Goal: Information Seeking & Learning: Check status

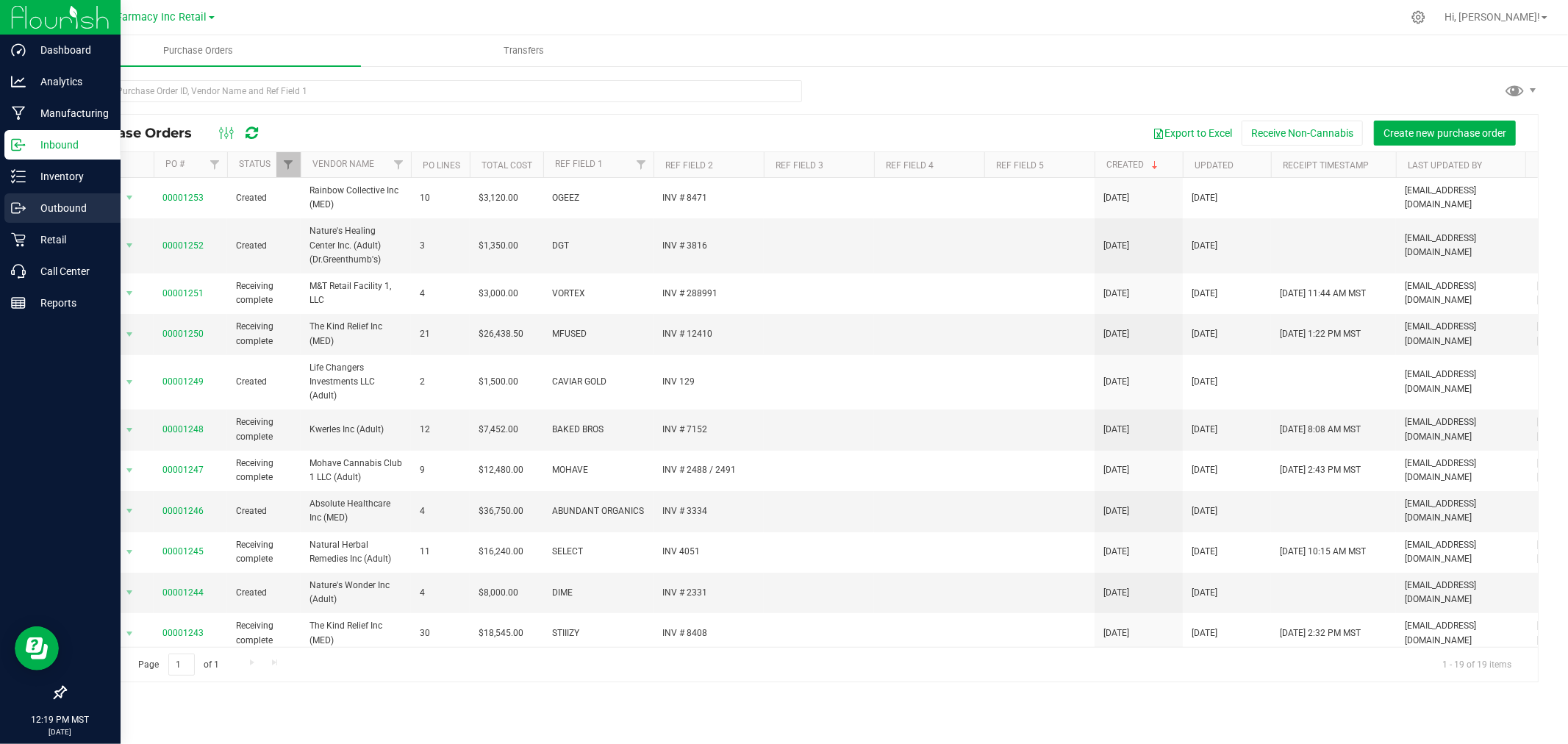
click at [50, 202] on p "Outbound" at bounding box center [70, 207] width 88 height 17
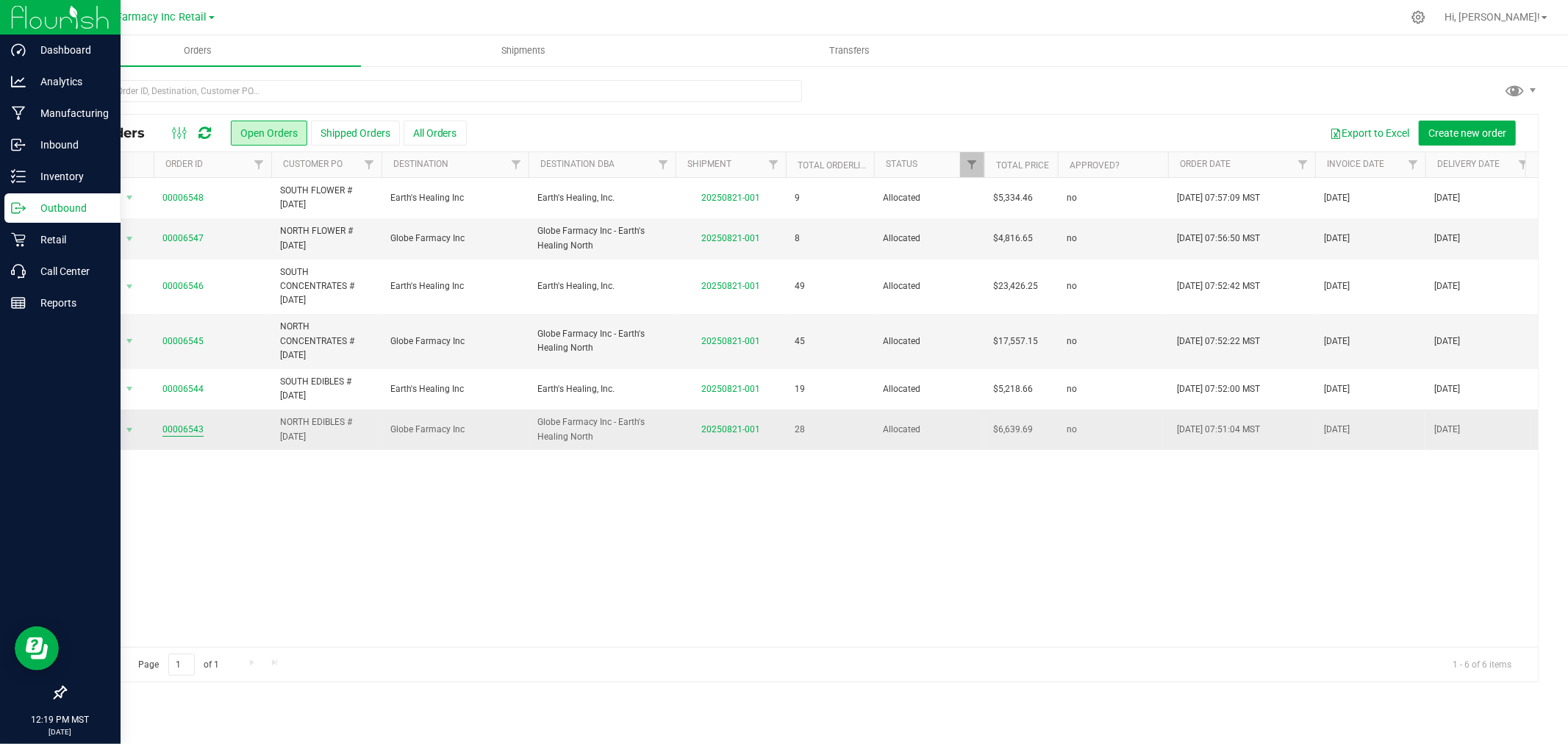
click at [189, 428] on link "00006543" at bounding box center [182, 429] width 41 height 14
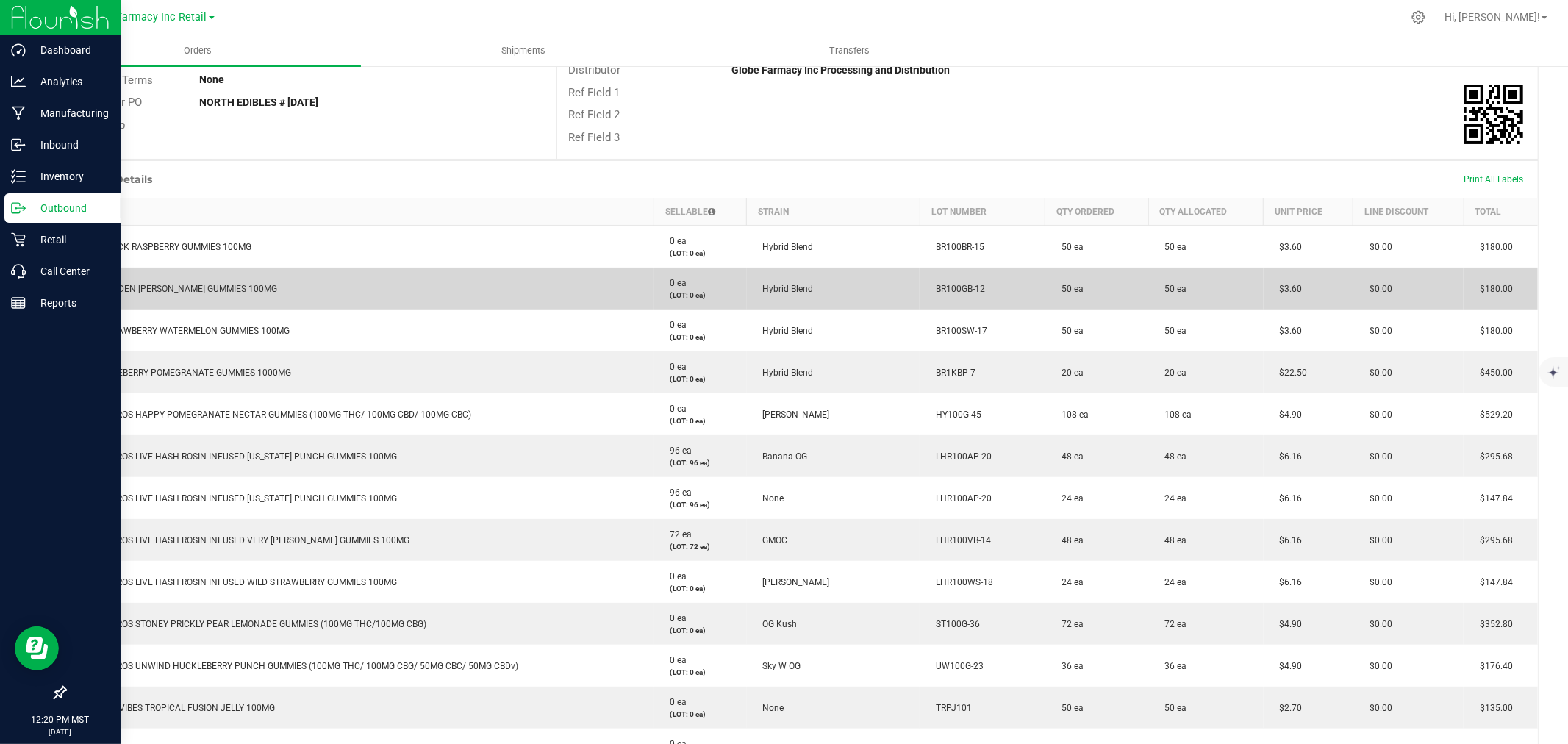
scroll to position [252, 0]
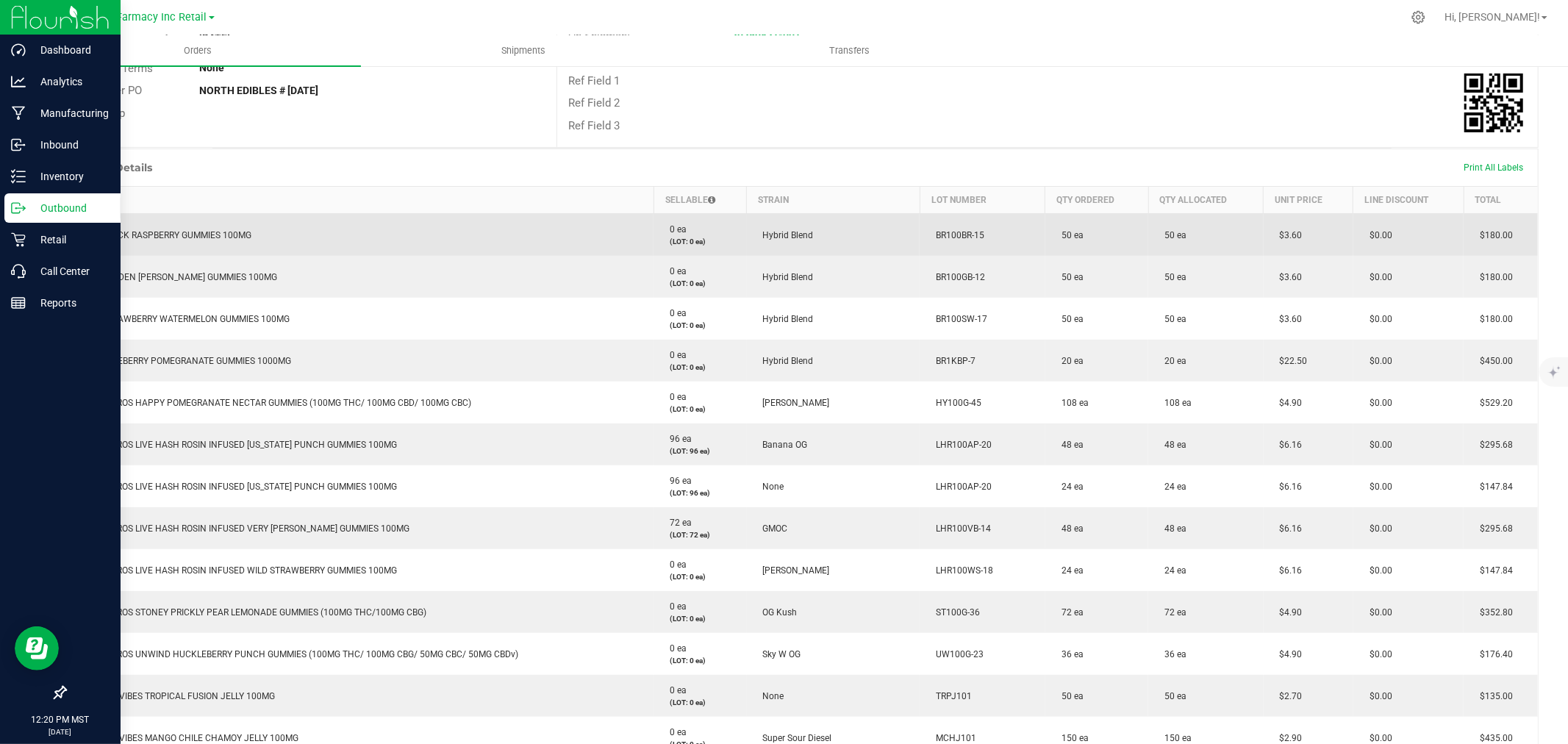
click at [187, 228] on td "BRIX BLACK RASPBERRY GUMMIES 100MG" at bounding box center [360, 235] width 589 height 42
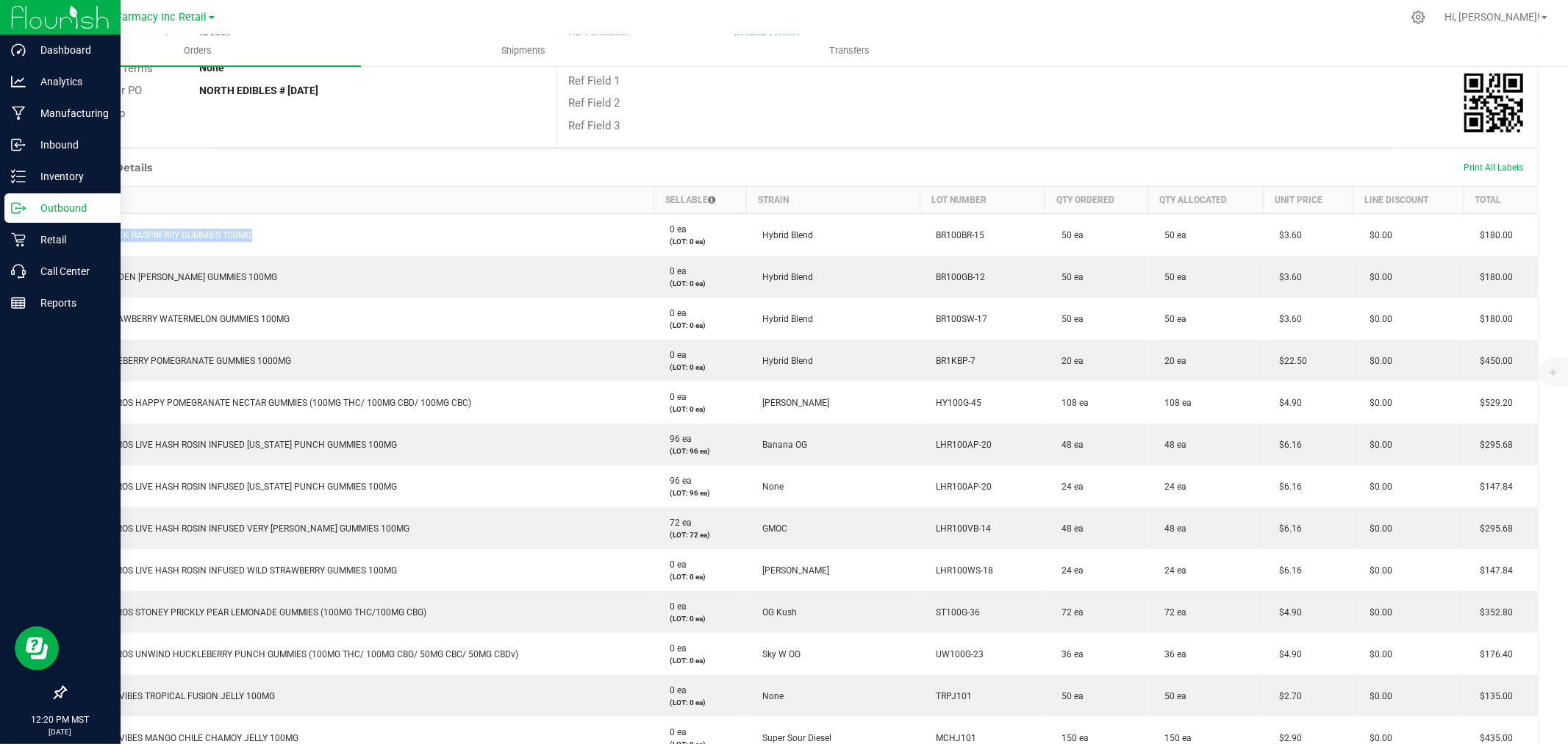
copy span "BRIX BLACK RASPBERRY GUMMIES 100MG"
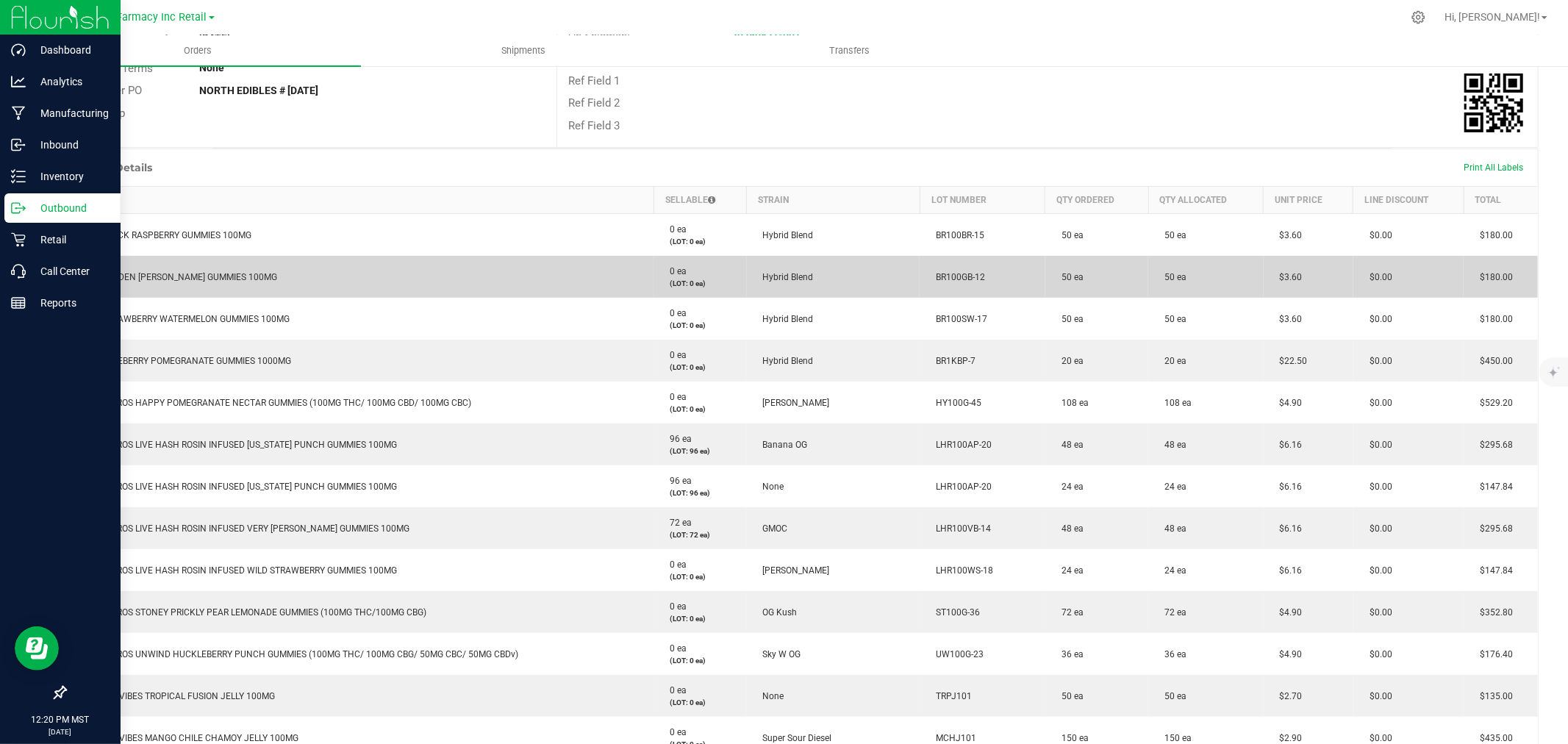
click at [228, 286] on td "BRIX GOLDEN [PERSON_NAME] GUMMIES 100MG" at bounding box center [360, 276] width 589 height 41
click at [216, 275] on span "BRIX GOLDEN [PERSON_NAME] GUMMIES 100MG" at bounding box center [176, 276] width 203 height 10
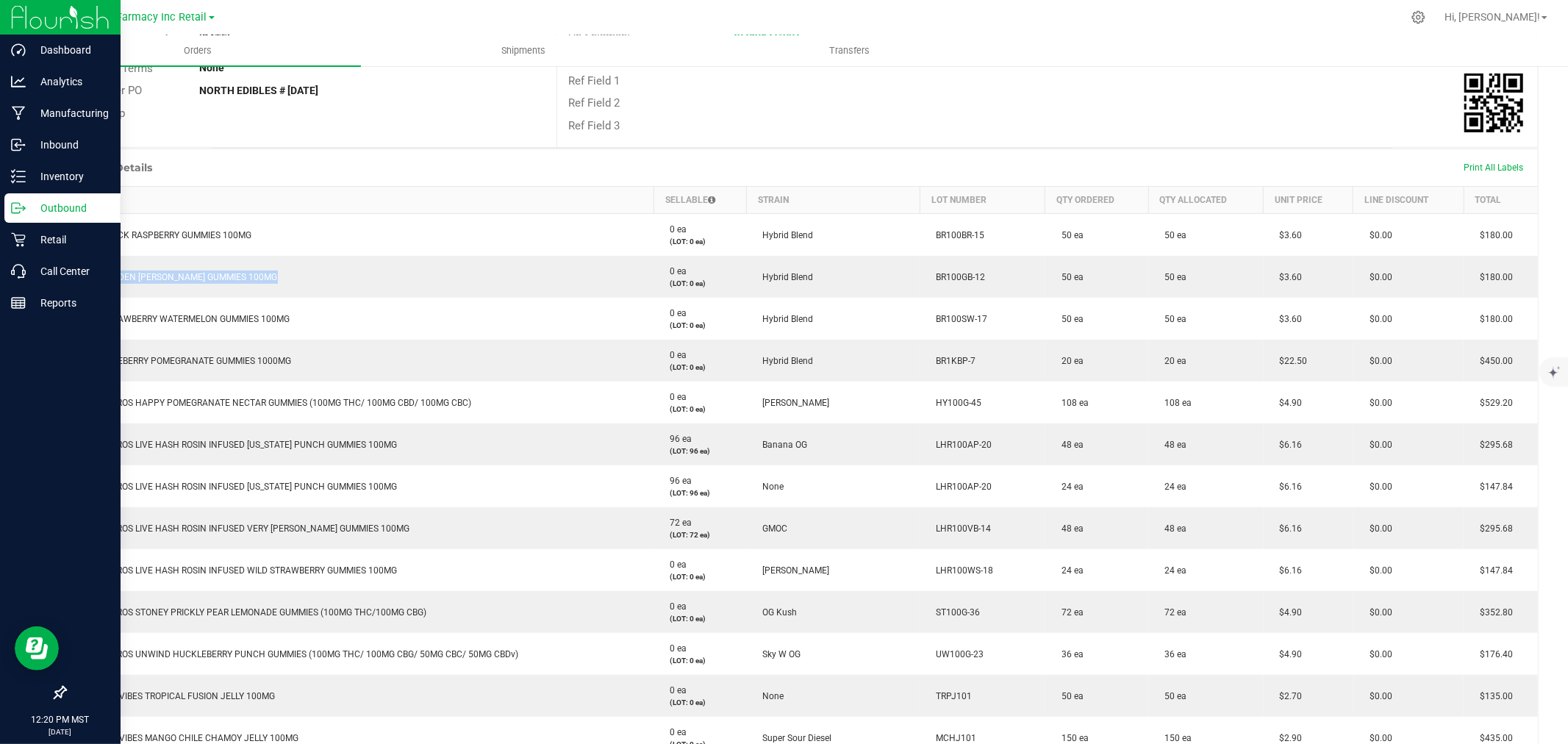
copy span "BRIX GOLDEN [PERSON_NAME] GUMMIES 100MG"
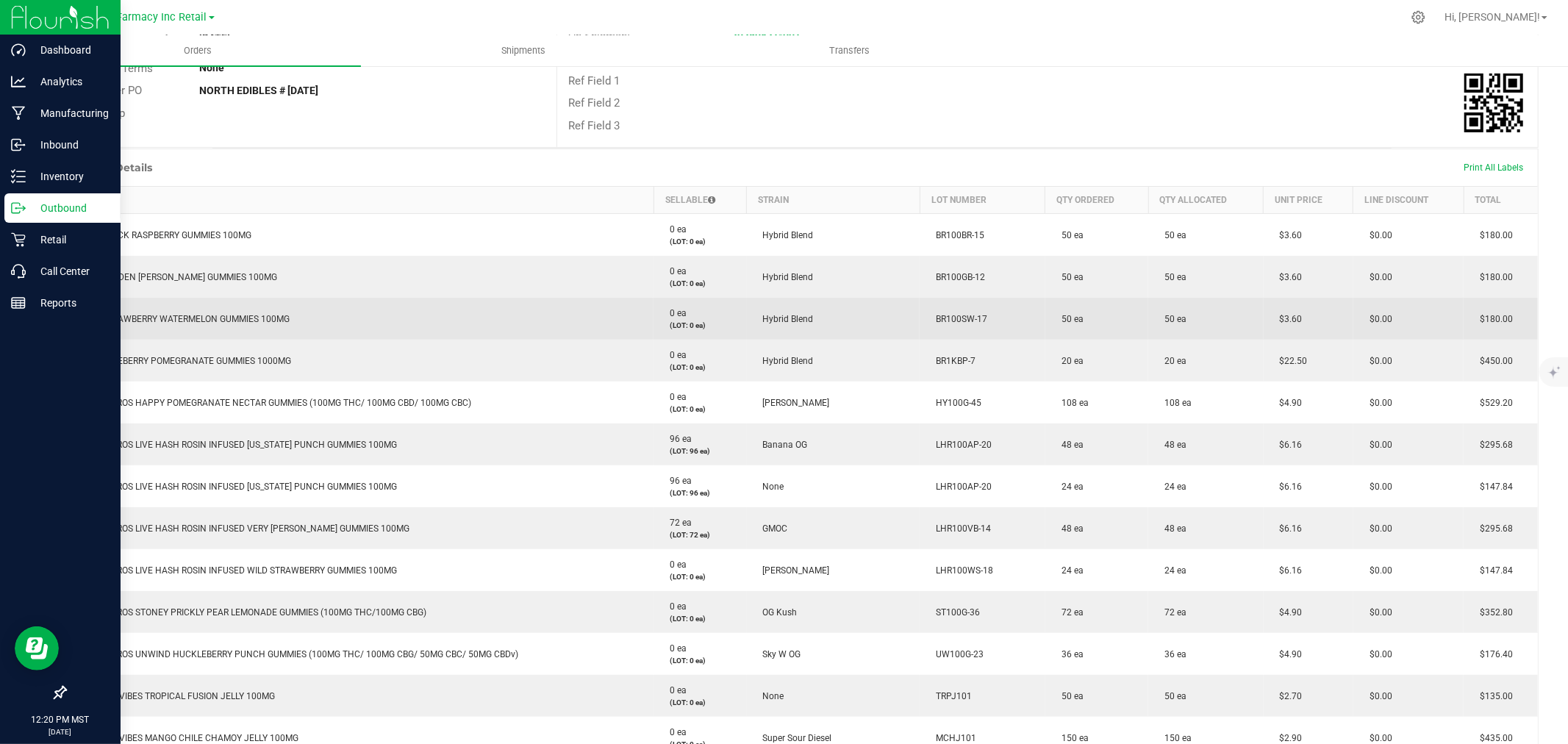
click at [215, 304] on td "BRIX STRAWBERRY WATERMELON GUMMIES 100MG" at bounding box center [360, 318] width 589 height 41
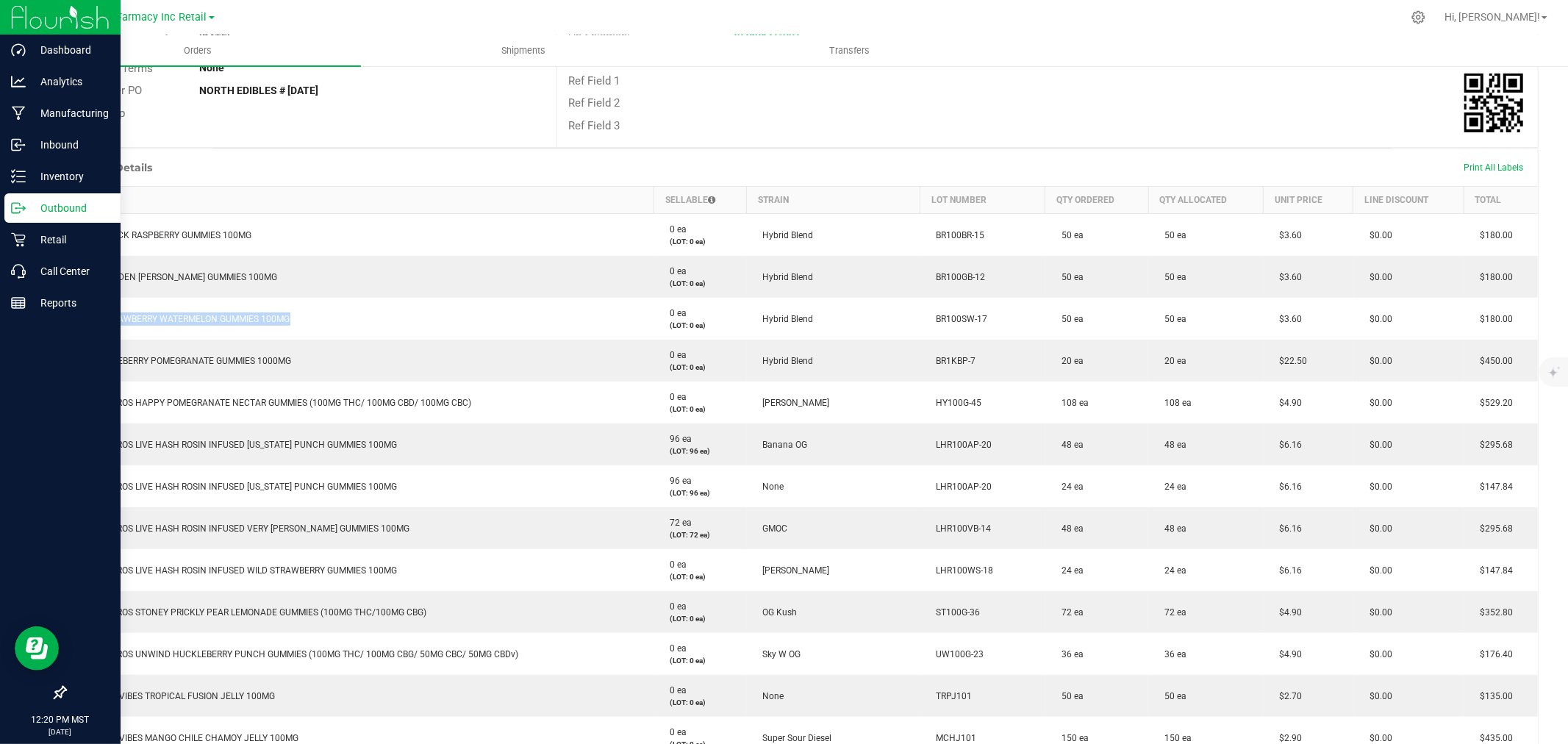
copy span "BRIX STRAWBERRY WATERMELON GUMMIES 100MG"
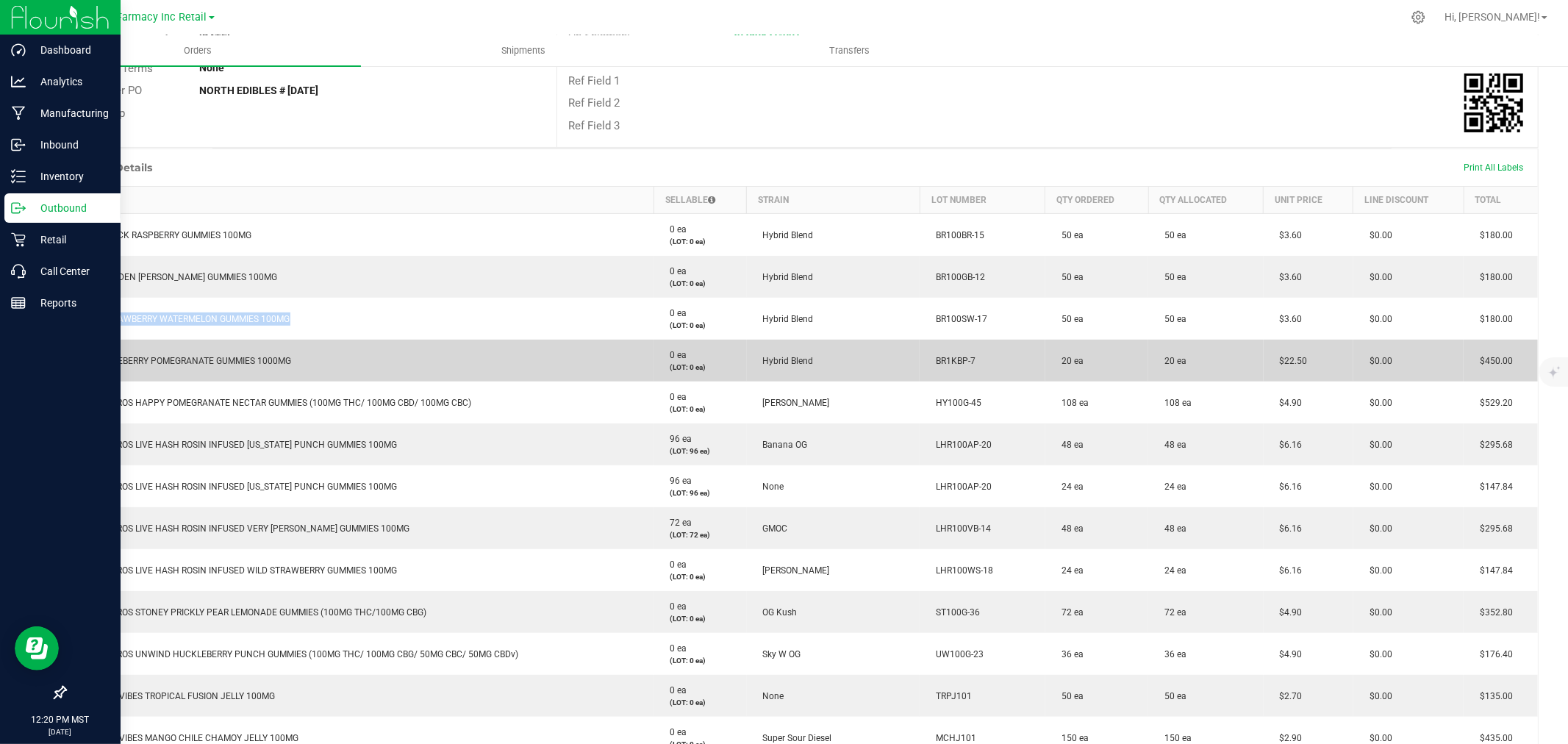
click at [167, 367] on td "BRIX BLUEBERRY POMEGRANATE GUMMIES 1000MG" at bounding box center [360, 360] width 589 height 41
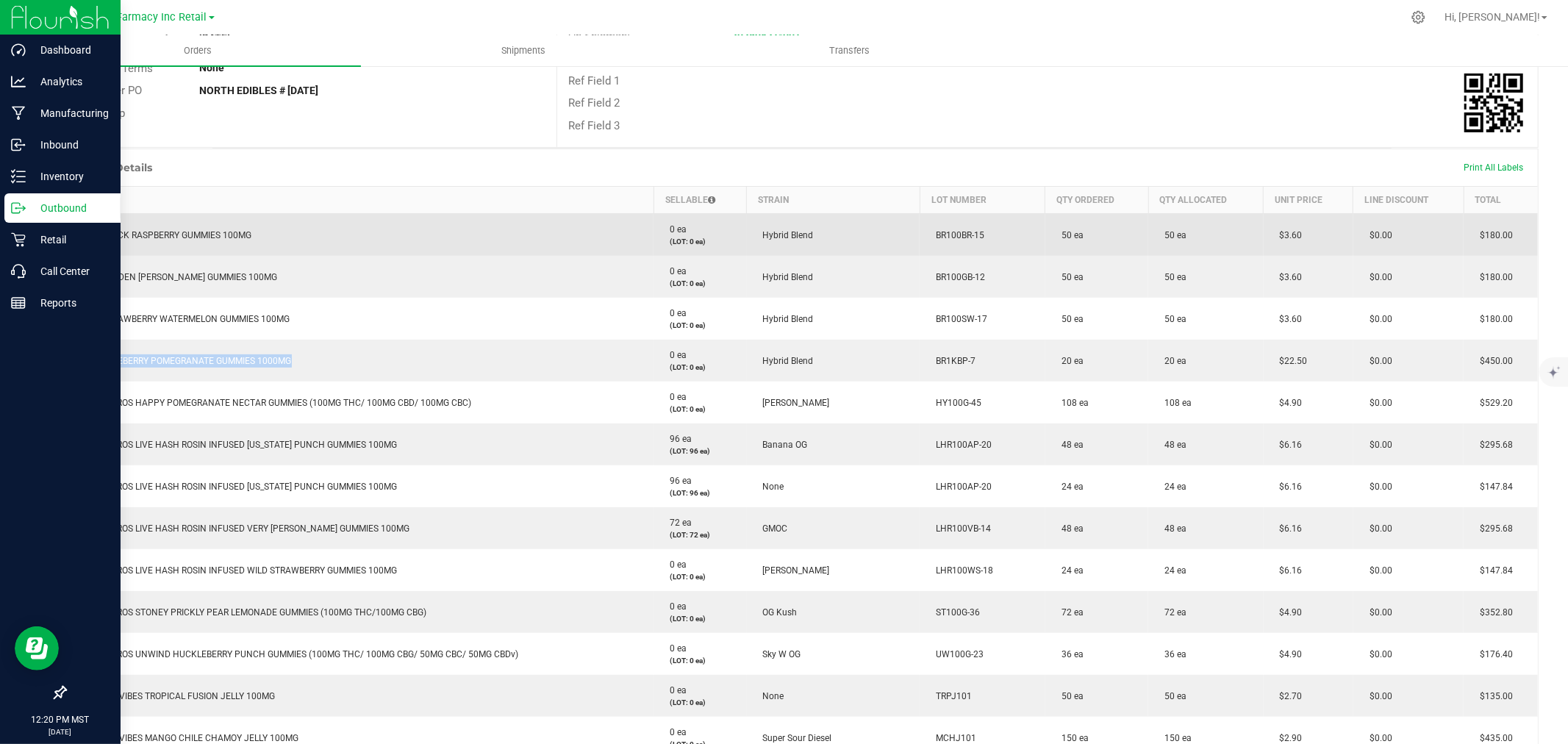
copy span "BRIX BLUEBERRY POMEGRANATE GUMMIES 1000MG"
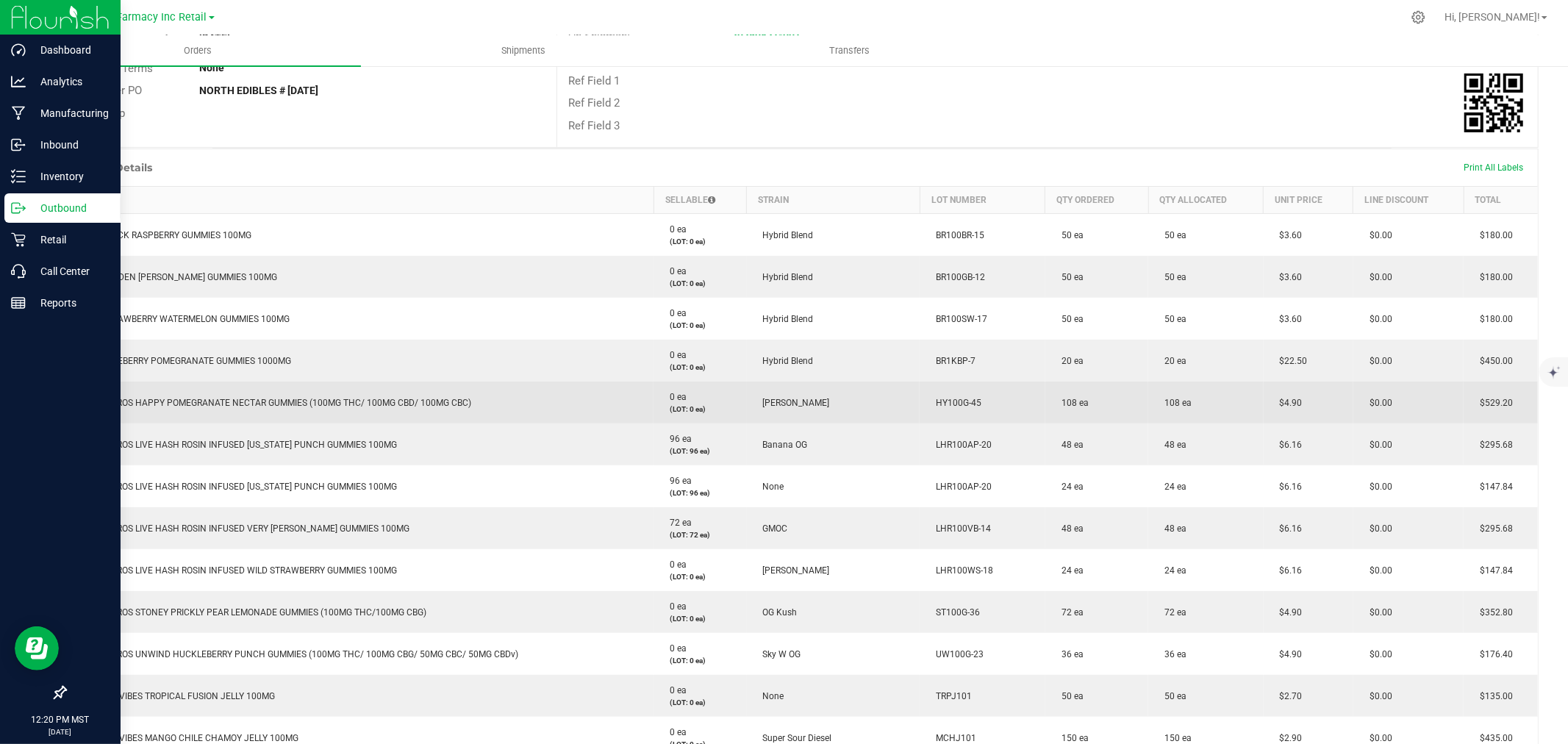
click at [424, 400] on span "BAKED BROS HAPPY POMEGRANATE NECTAR GUMMIES (100MG THC/ 100MG CBD/ 100MG CBC)" at bounding box center [273, 402] width 397 height 10
copy span "BAKED BROS HAPPY POMEGRANATE NECTAR GUMMIES (100MG THC/ 100MG CBD/ 100MG CBC)"
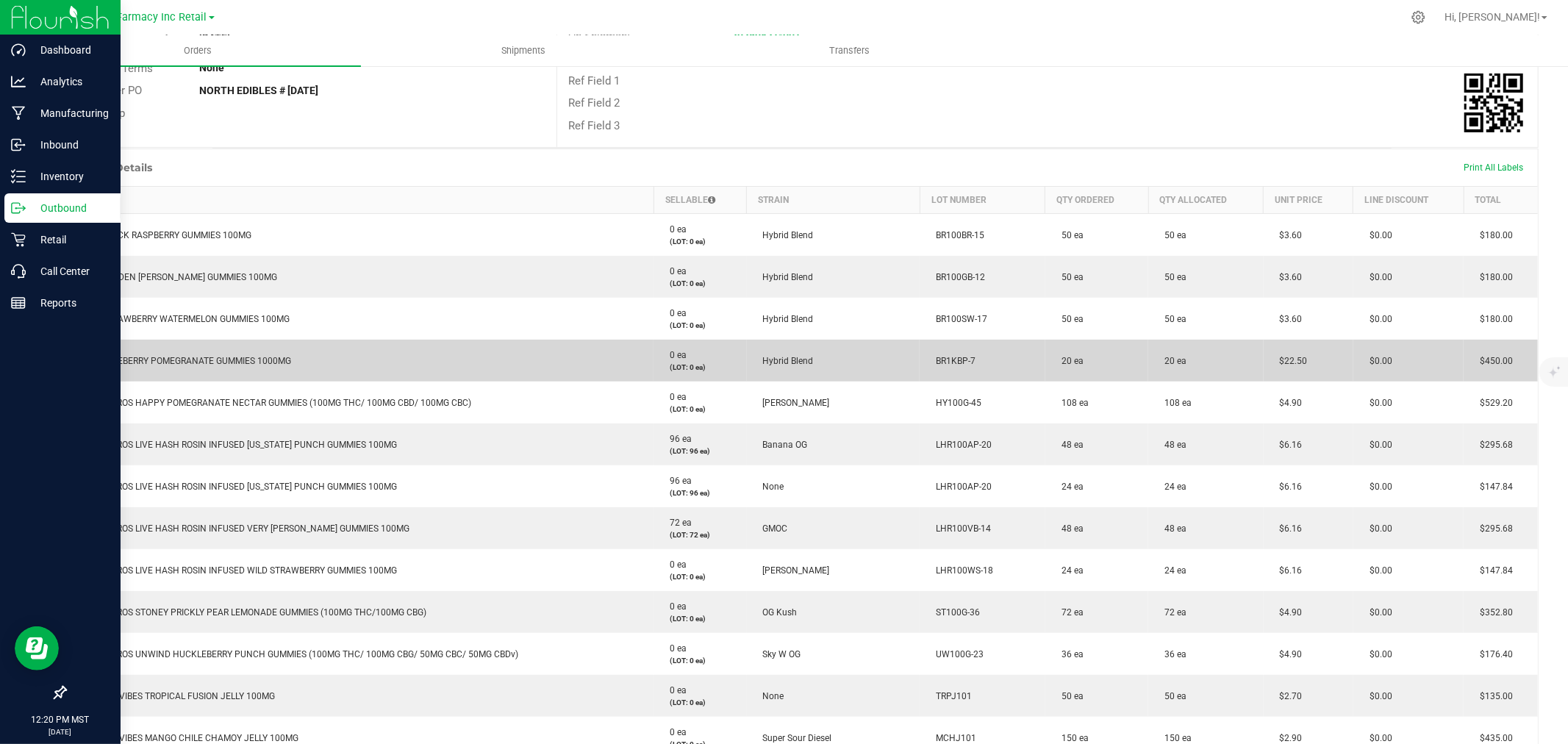
click at [246, 356] on span "BRIX BLUEBERRY POMEGRANATE GUMMIES 1000MG" at bounding box center [182, 360] width 216 height 10
copy span "BRIX BLUEBERRY POMEGRANATE GUMMIES 1000MG"
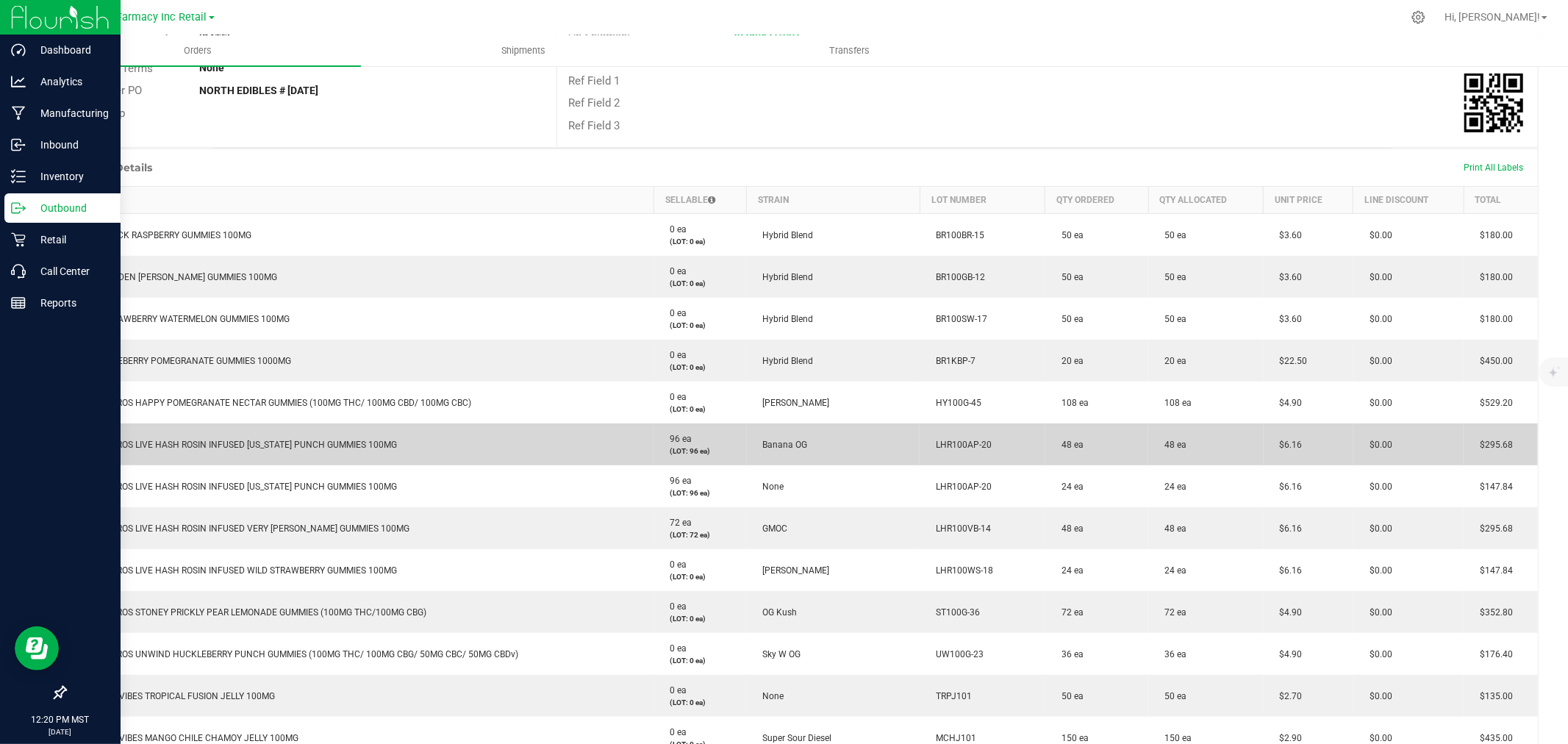
click at [231, 439] on span "BAKED BROS LIVE HASH ROSIN INFUSED [US_STATE] PUNCH GUMMIES 100MG" at bounding box center [236, 444] width 322 height 10
copy span "BAKED BROS LIVE HASH ROSIN INFUSED [US_STATE] PUNCH GUMMIES 100MG"
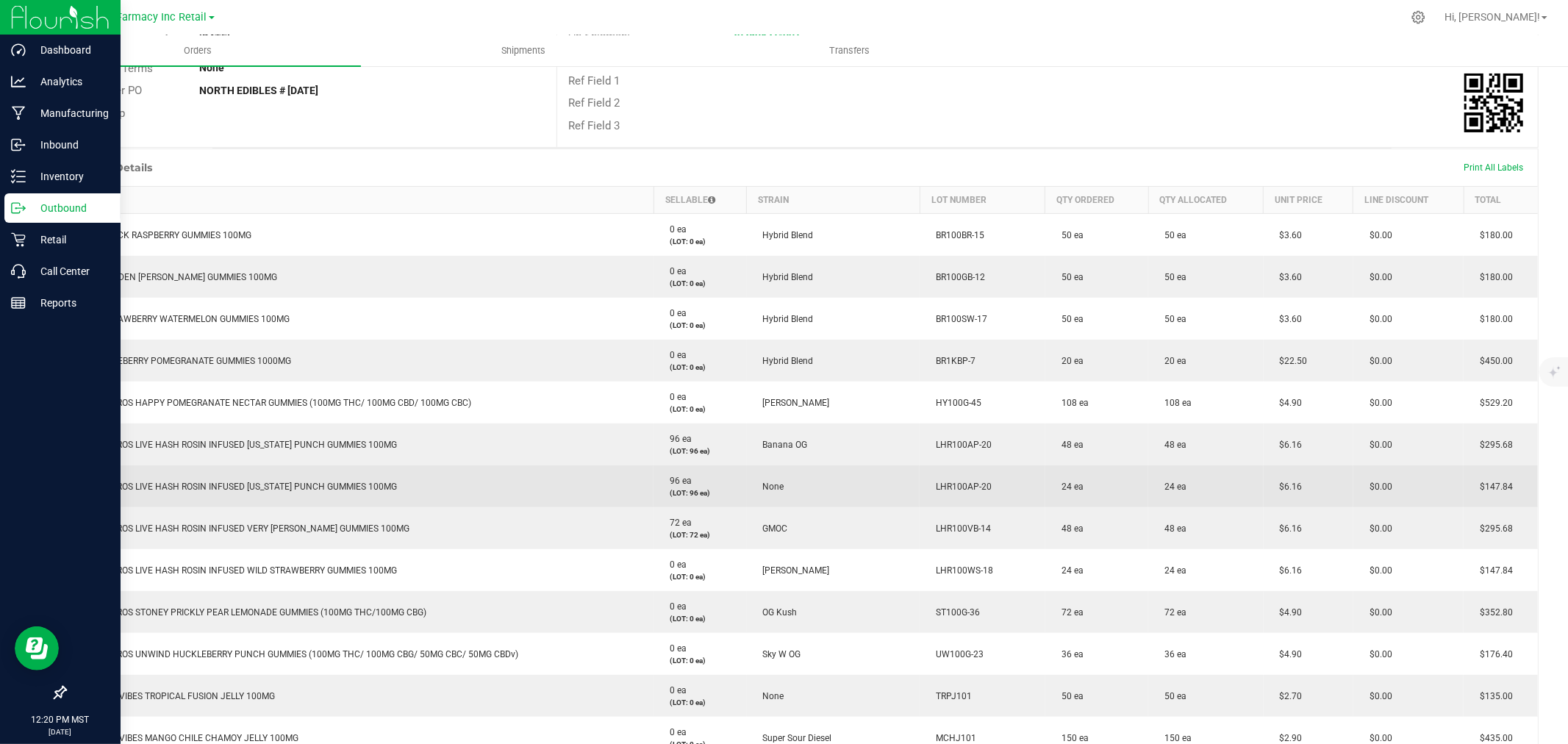
click at [348, 473] on td "BAKED BROS LIVE HASH ROSIN INFUSED [US_STATE] PUNCH GUMMIES 100MG" at bounding box center [360, 485] width 589 height 41
copy span "BAKED BROS LIVE HASH ROSIN INFUSED [US_STATE] PUNCH GUMMIES 100MG"
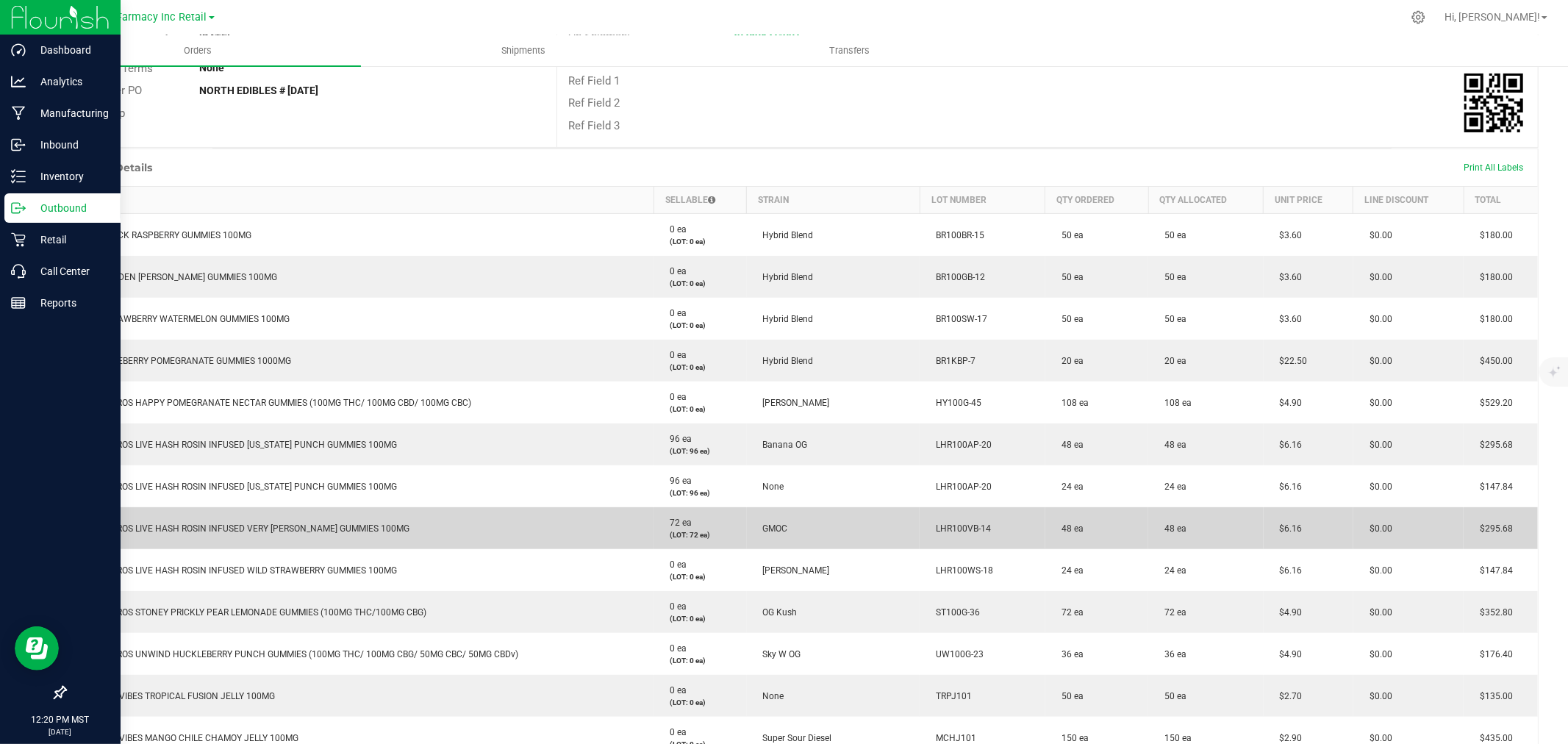
click at [273, 524] on span "BAKED BROS LIVE HASH ROSIN INFUSED VERY [PERSON_NAME] GUMMIES 100MG" at bounding box center [242, 528] width 335 height 10
copy span "BAKED BROS LIVE HASH ROSIN INFUSED VERY [PERSON_NAME] GUMMIES 100MG"
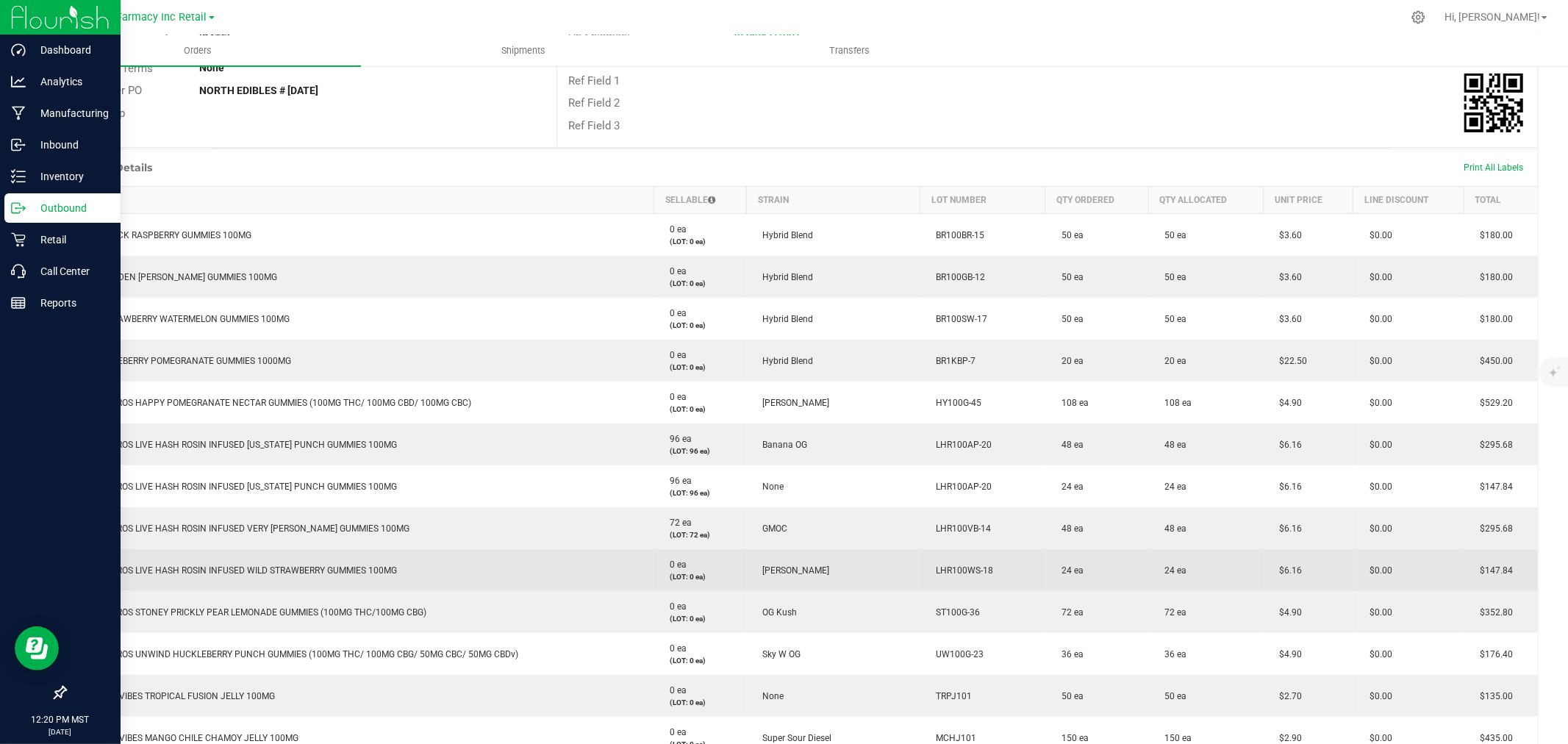
click at [181, 570] on span "BAKED BROS LIVE HASH ROSIN INFUSED WILD STRAWBERRY GUMMIES 100MG" at bounding box center [236, 570] width 322 height 10
copy span "BAKED BROS LIVE HASH ROSIN INFUSED WILD STRAWBERRY GUMMIES 100MG"
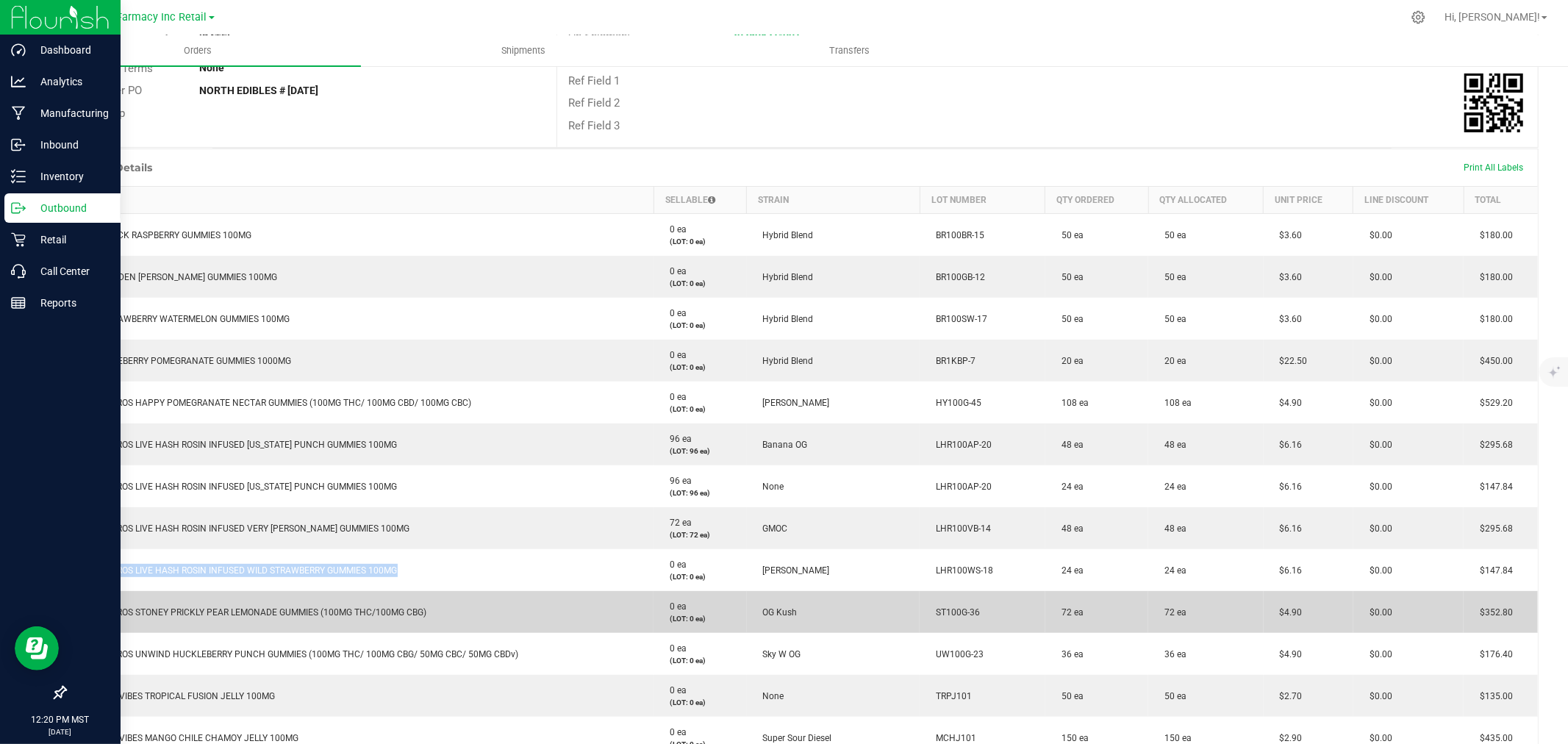
click at [220, 621] on td "BAKED BROS STONEY PRICKLY PEAR LEMONADE GUMMIES (100MG THC/100MG CBG)" at bounding box center [360, 611] width 589 height 41
click at [220, 619] on td "BAKED BROS STONEY PRICKLY PEAR LEMONADE GUMMIES (100MG THC/100MG CBG)" at bounding box center [360, 611] width 589 height 41
click at [223, 616] on td "BAKED BROS STONEY PRICKLY PEAR LEMONADE GUMMIES (100MG THC/100MG CBG)" at bounding box center [360, 611] width 589 height 41
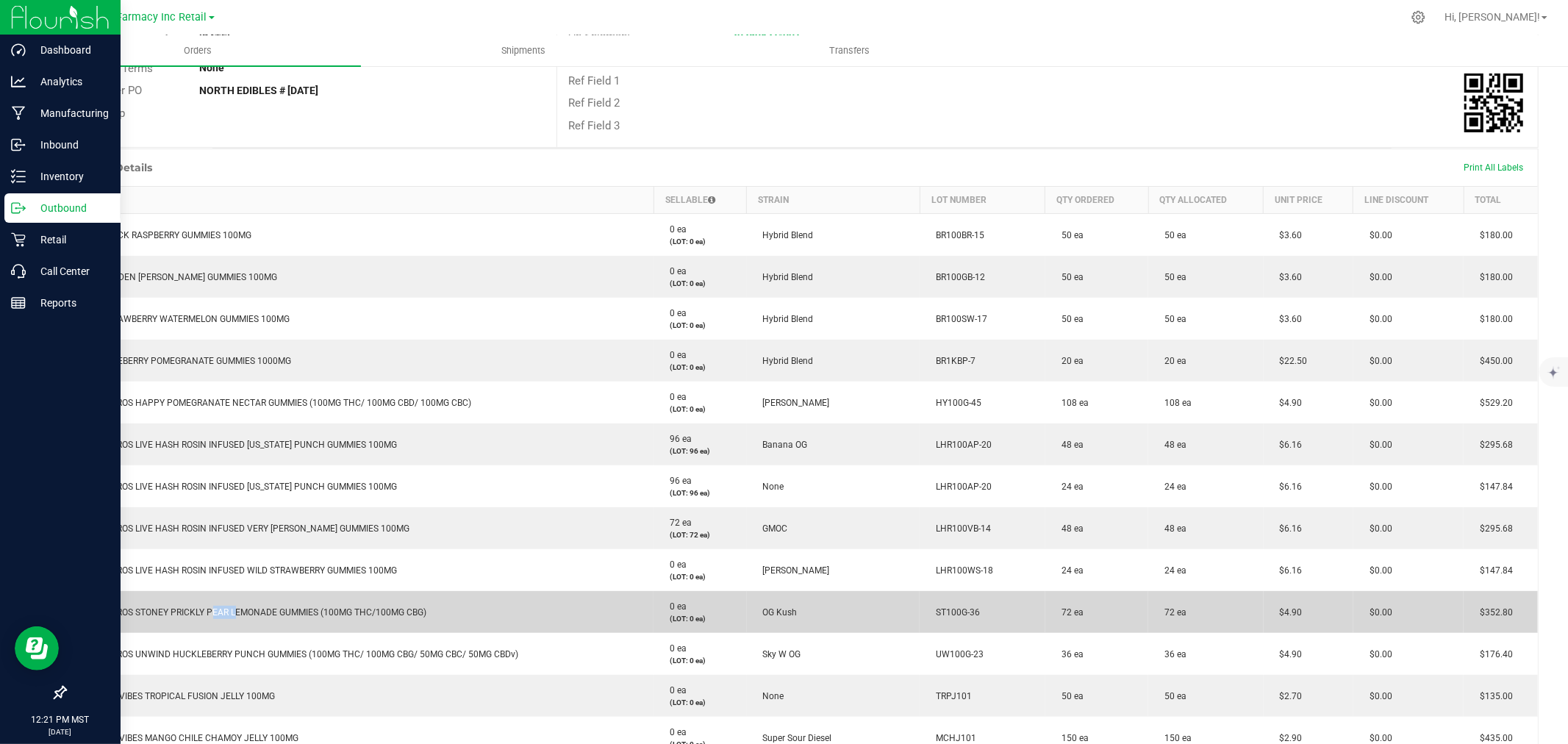
click at [224, 616] on td "BAKED BROS STONEY PRICKLY PEAR LEMONADE GUMMIES (100MG THC/100MG CBG)" at bounding box center [360, 611] width 589 height 41
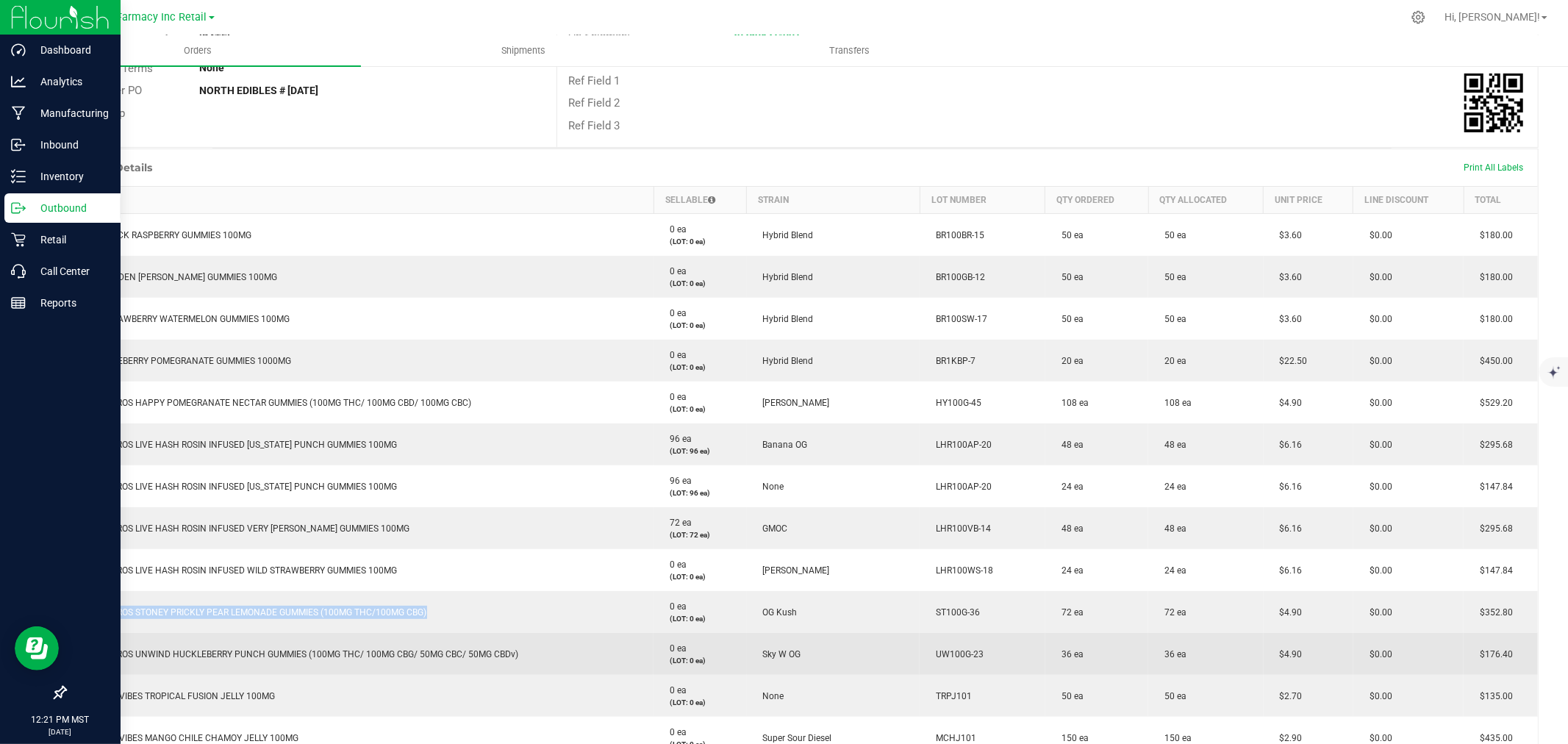
click at [379, 636] on td "BAKED BROS UNWIND HUCKLEBERRY PUNCH GUMMIES (100MG THC/ 100MG CBG/ 50MG CBC/ 50…" at bounding box center [360, 653] width 589 height 41
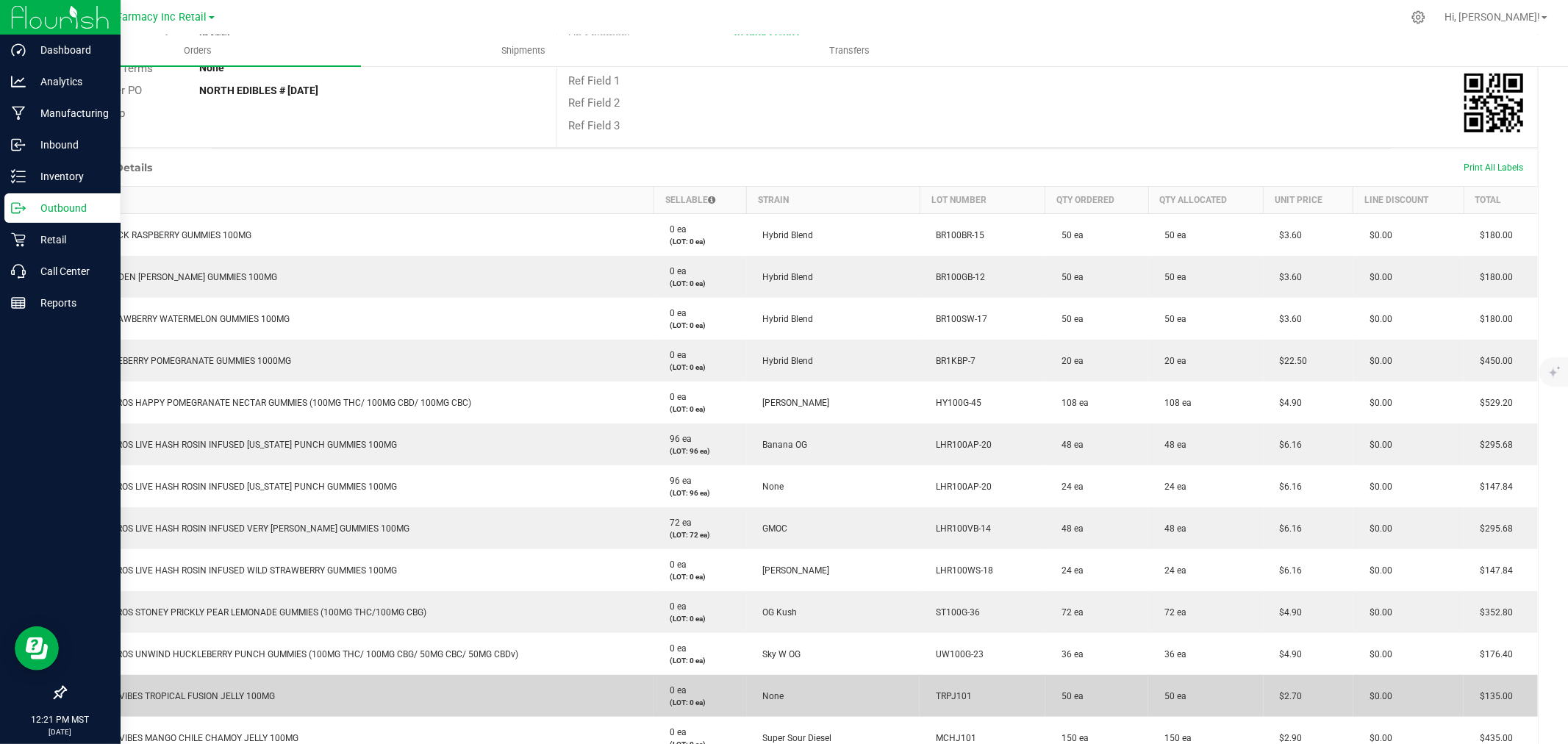
click at [240, 689] on td "MELLOW VIBES TROPICAL FUSION JELLY 100MG" at bounding box center [360, 695] width 589 height 41
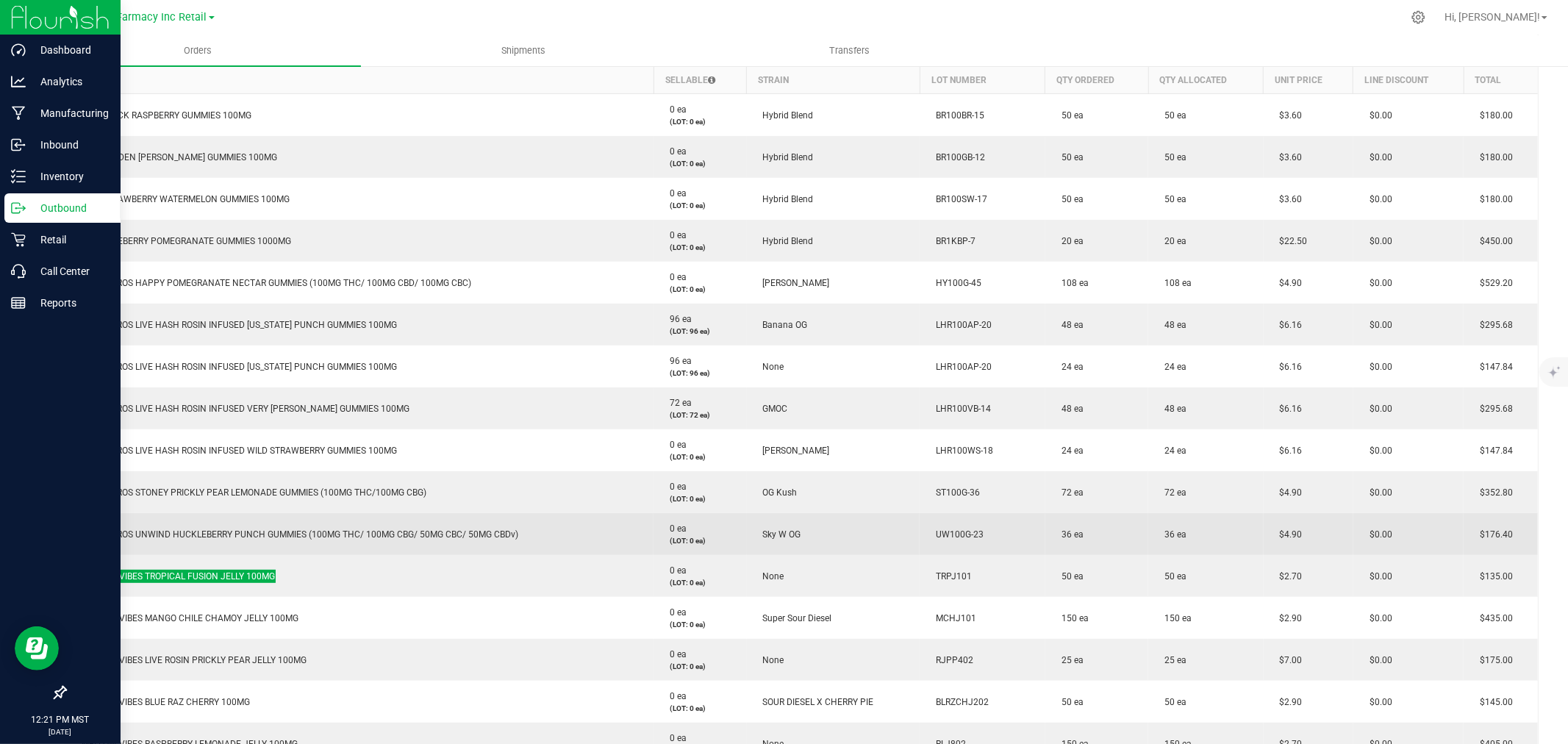
scroll to position [415, 0]
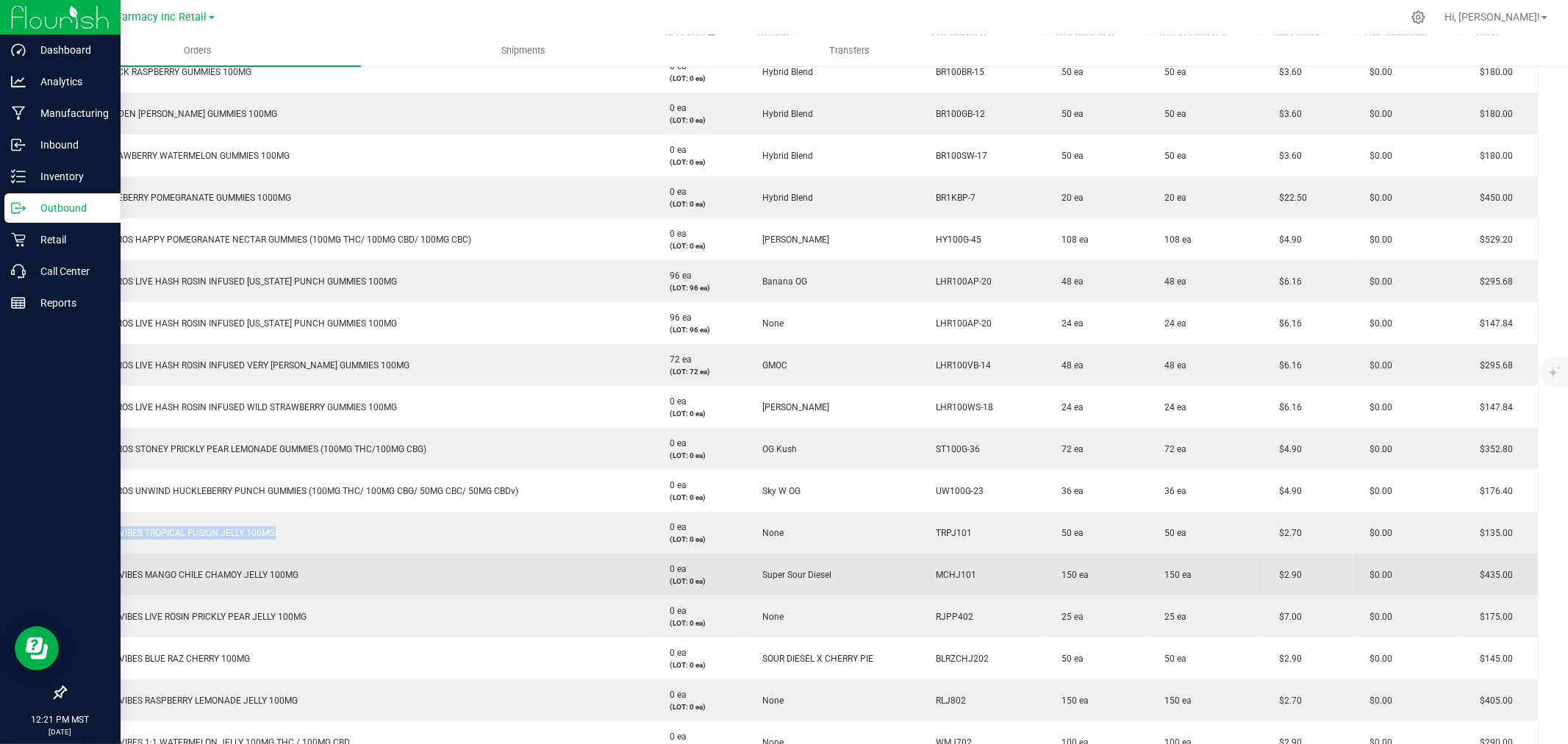
click at [246, 575] on span "MELLOW VIBES MANGO CHILE CHAMOY JELLY 100MG" at bounding box center [186, 575] width 224 height 10
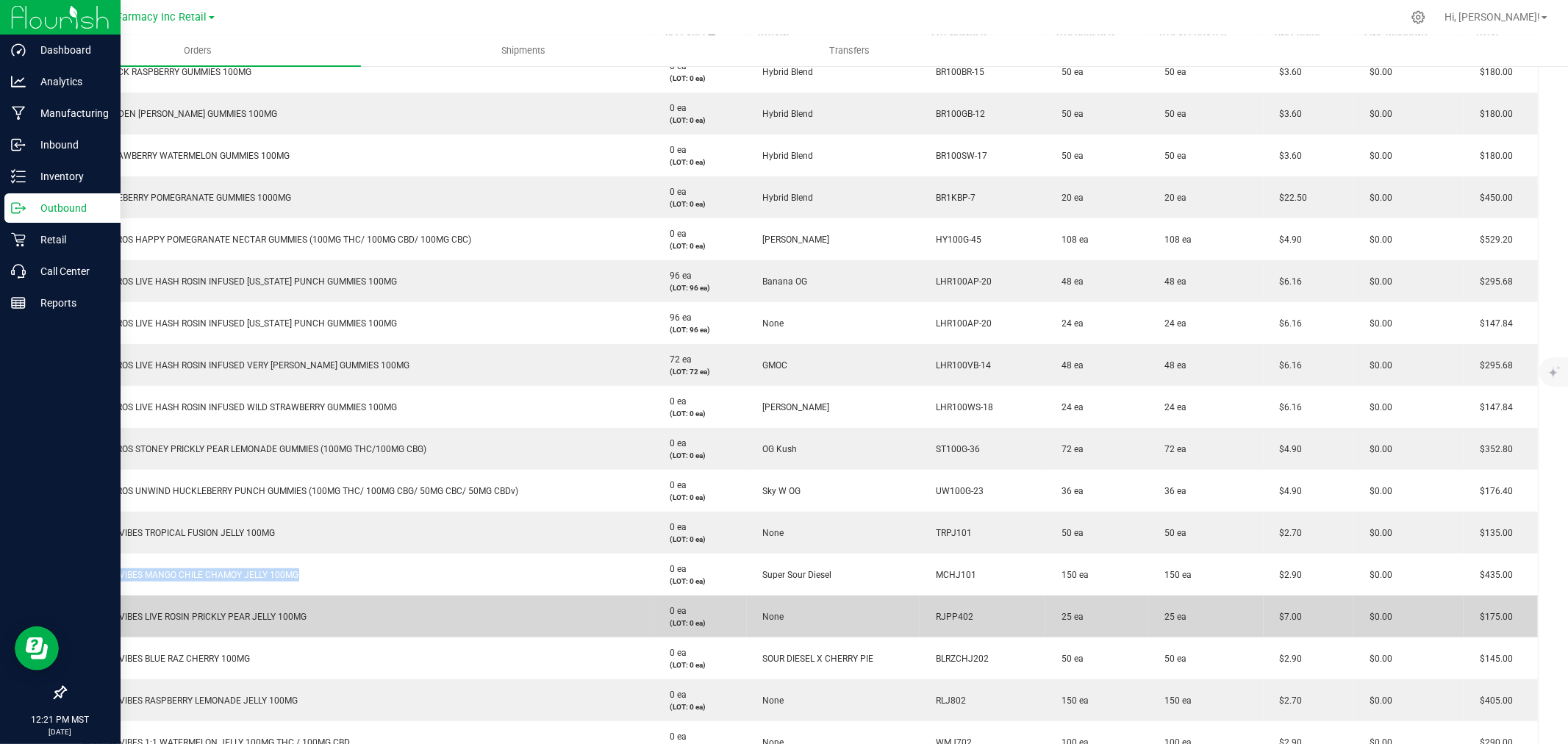
click at [203, 613] on span "MELLOW VIBES LIVE ROSIN PRICKLY PEAR JELLY 100MG" at bounding box center [191, 616] width 232 height 10
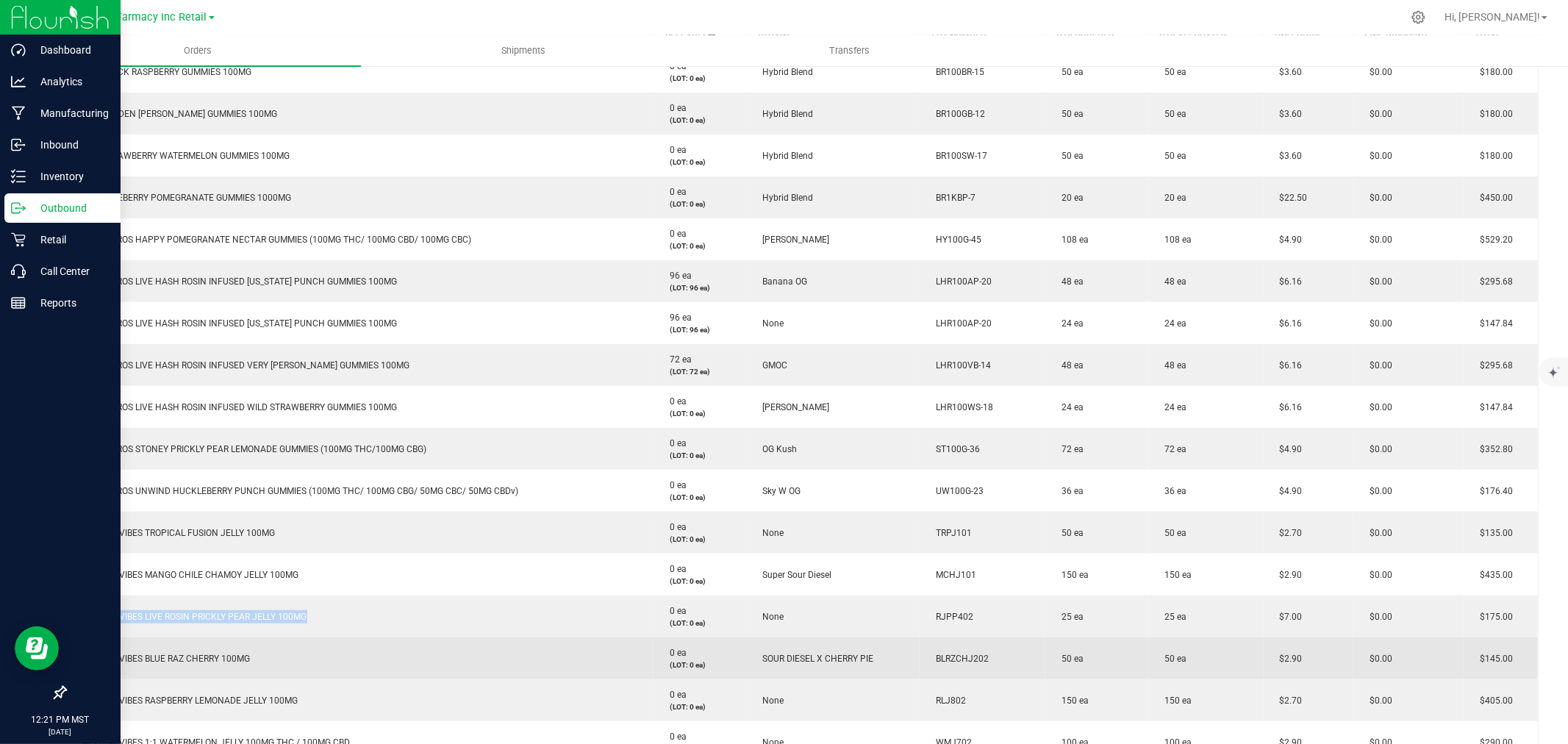
click at [194, 640] on td "MELLOW VIBES BLUE RAZ CHERRY 100MG" at bounding box center [360, 657] width 589 height 41
click at [195, 655] on span "MELLOW VIBES BLUE RAZ CHERRY 100MG" at bounding box center [162, 658] width 176 height 10
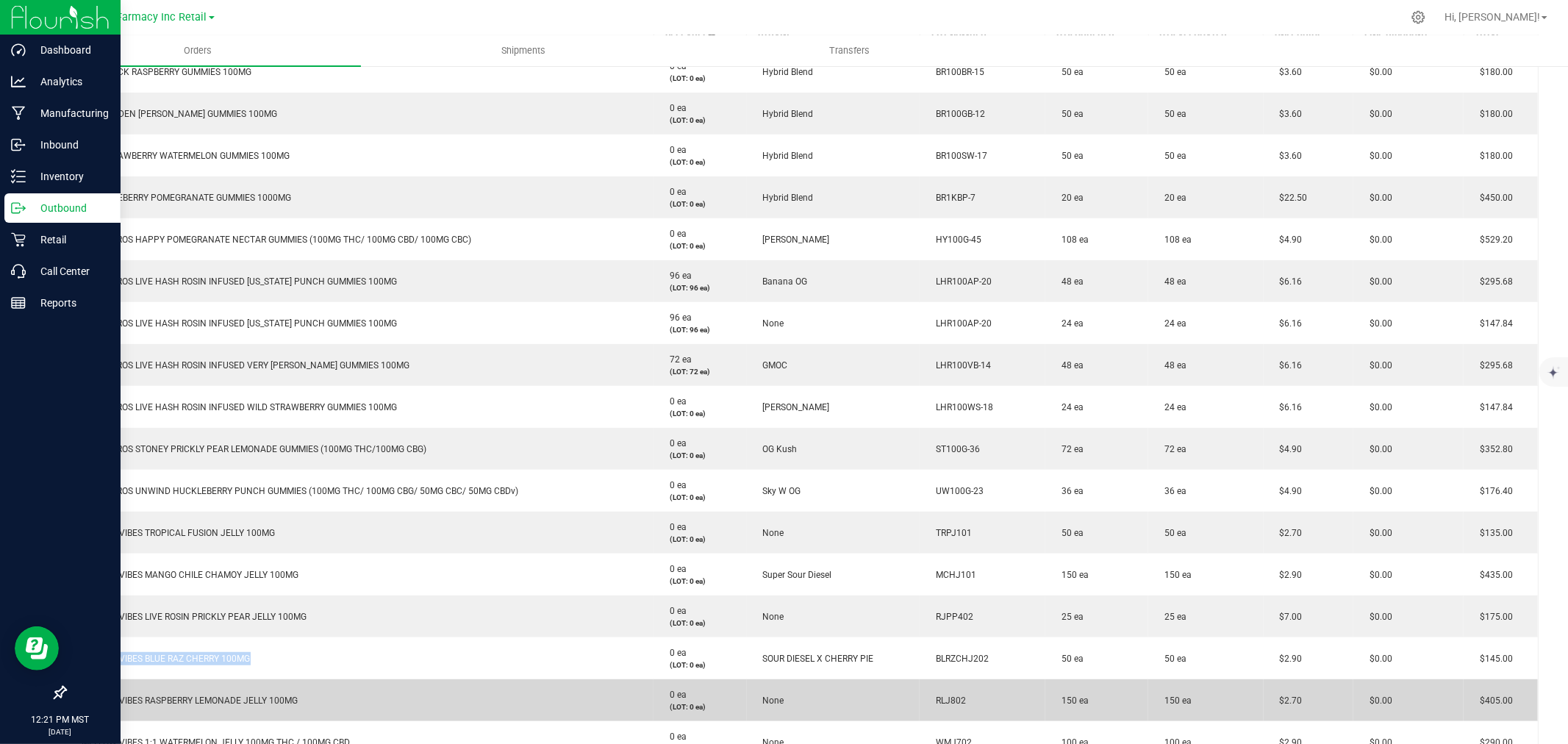
click at [251, 700] on span "MELLOW VIBES RASPBERRY LEMONADE JELLY 100MG" at bounding box center [186, 700] width 224 height 10
click at [252, 700] on span "MELLOW VIBES RASPBERRY LEMONADE JELLY 100MG" at bounding box center [186, 700] width 224 height 10
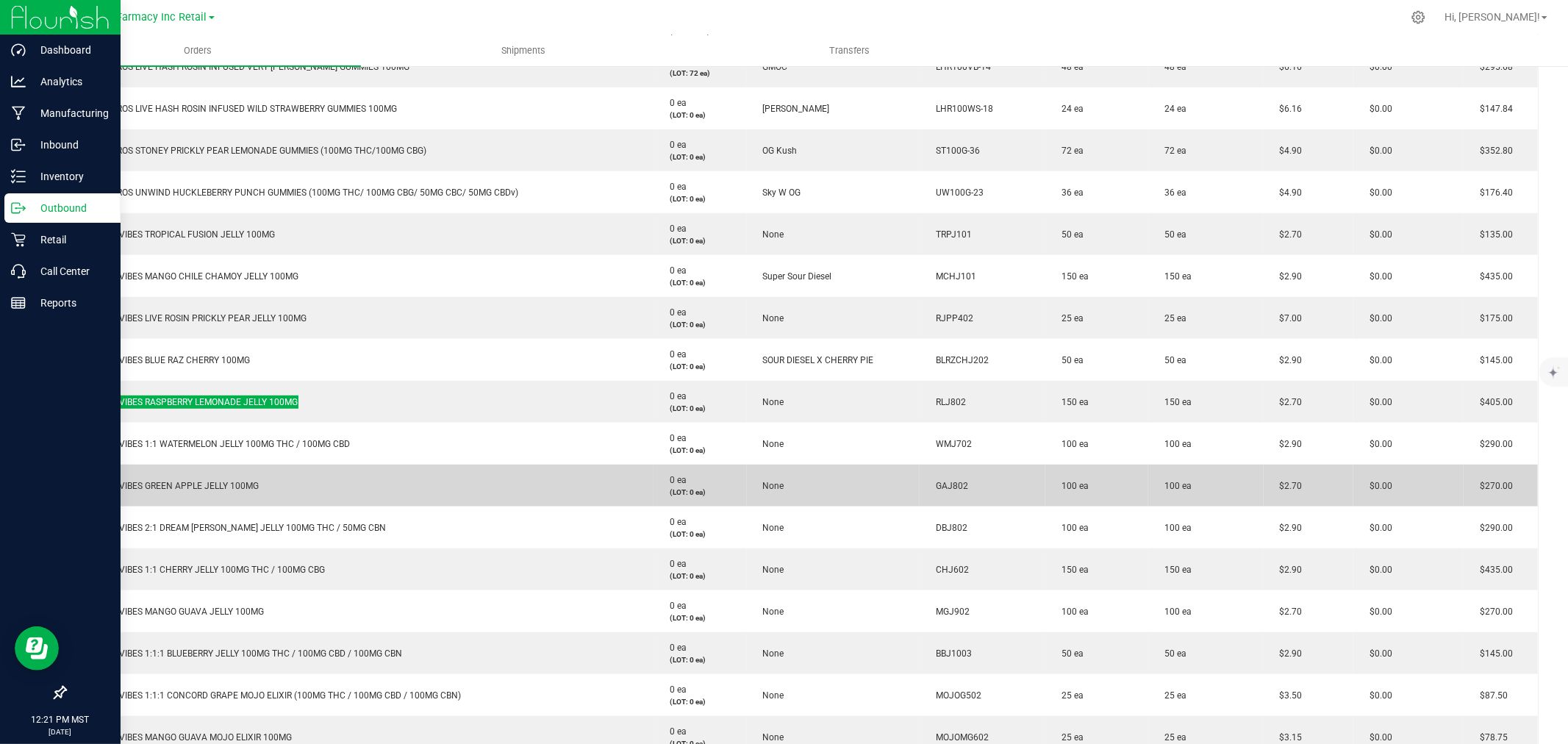
scroll to position [742, 0]
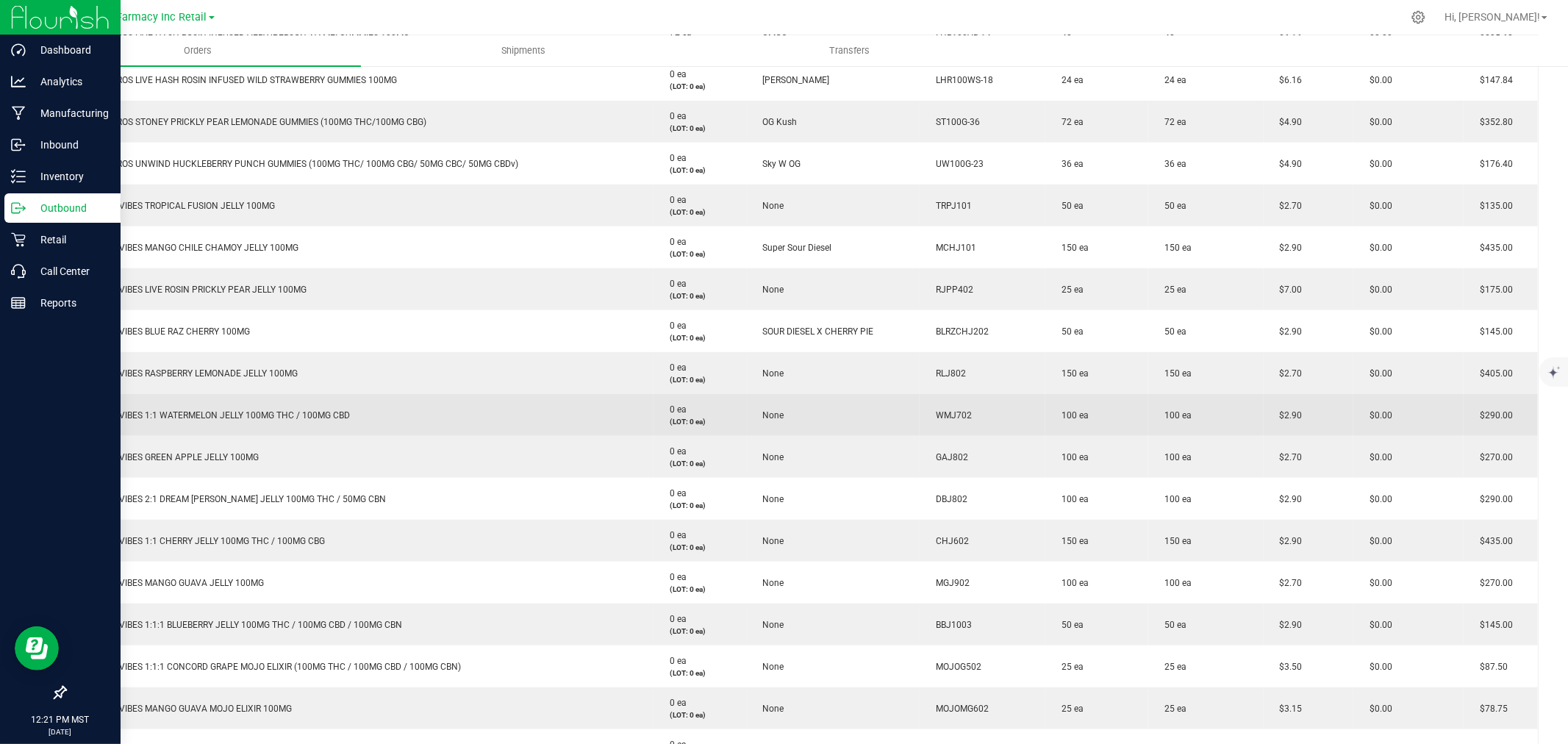
click at [263, 419] on span "MELLOW VIBES 1:1 WATERMELON JELLY 100MG THC / 100MG CBD" at bounding box center [212, 414] width 275 height 10
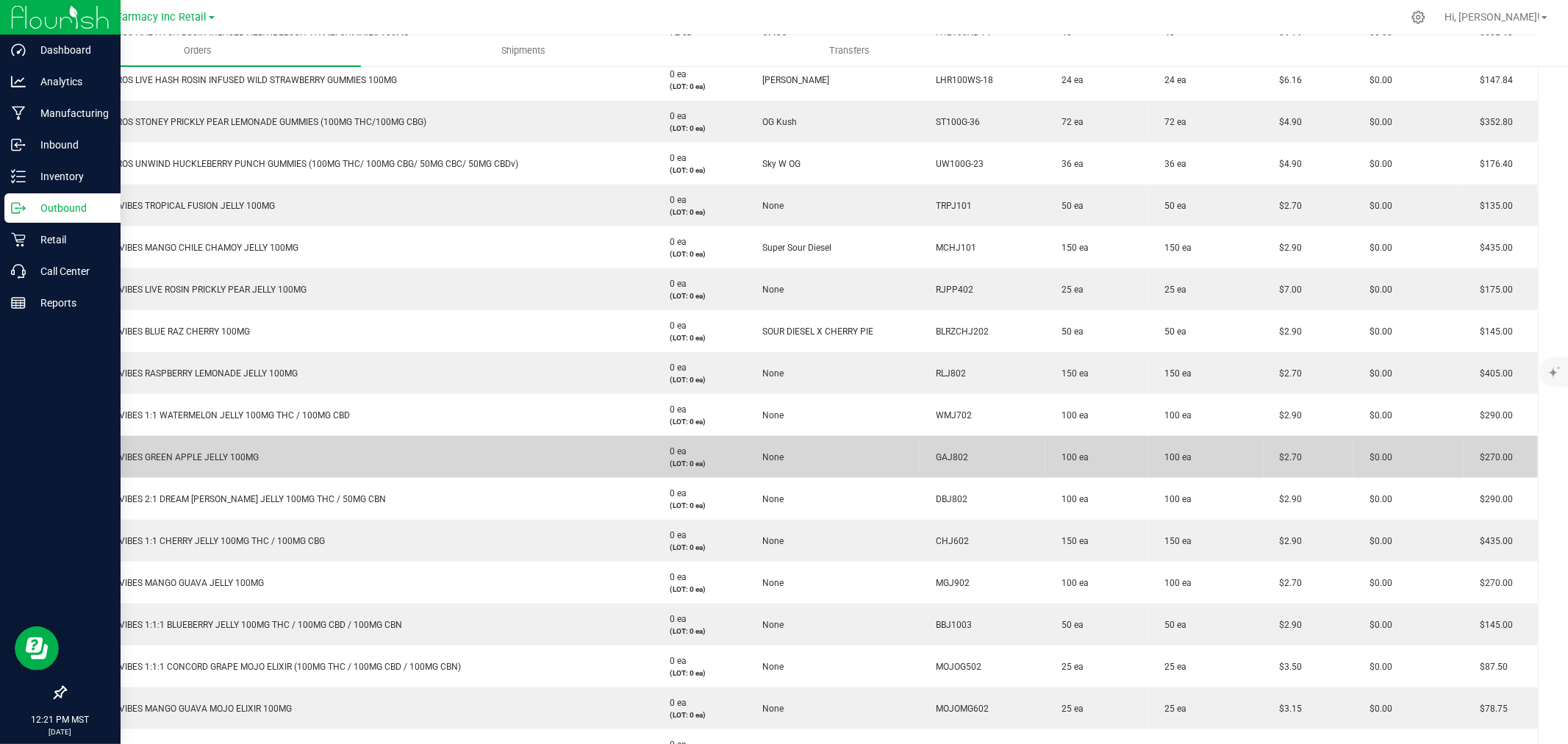
click at [125, 444] on td "MELLOW VIBES GREEN APPLE JELLY 100MG" at bounding box center [360, 456] width 589 height 41
click at [125, 446] on td "MELLOW VIBES GREEN APPLE JELLY 100MG" at bounding box center [360, 456] width 589 height 41
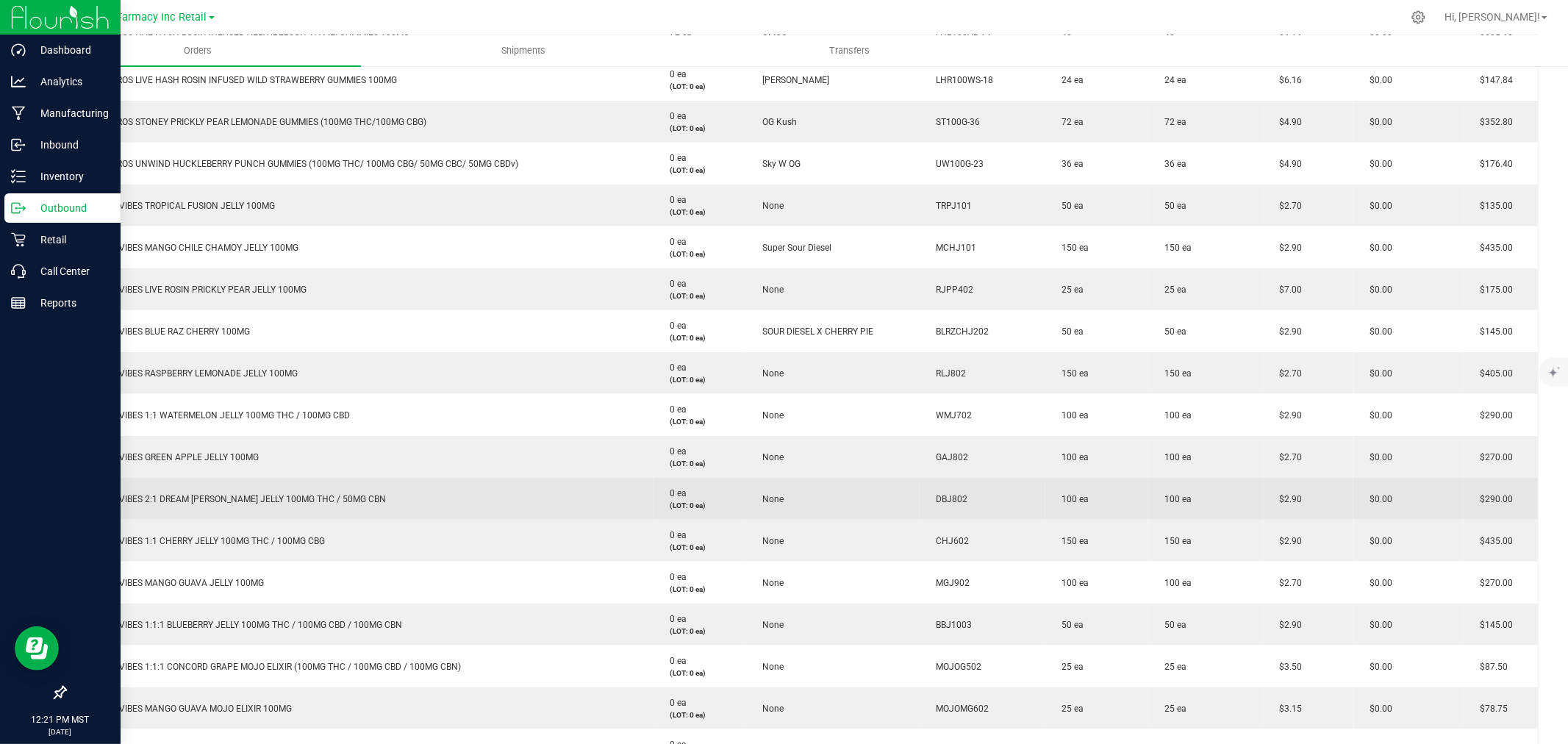
click at [235, 488] on td "MELLOW VIBES 2:1 DREAM [PERSON_NAME] JELLY 100MG THC / 50MG CBN" at bounding box center [360, 498] width 589 height 41
click at [236, 487] on td "MELLOW VIBES 2:1 DREAM [PERSON_NAME] JELLY 100MG THC / 50MG CBN" at bounding box center [360, 498] width 589 height 41
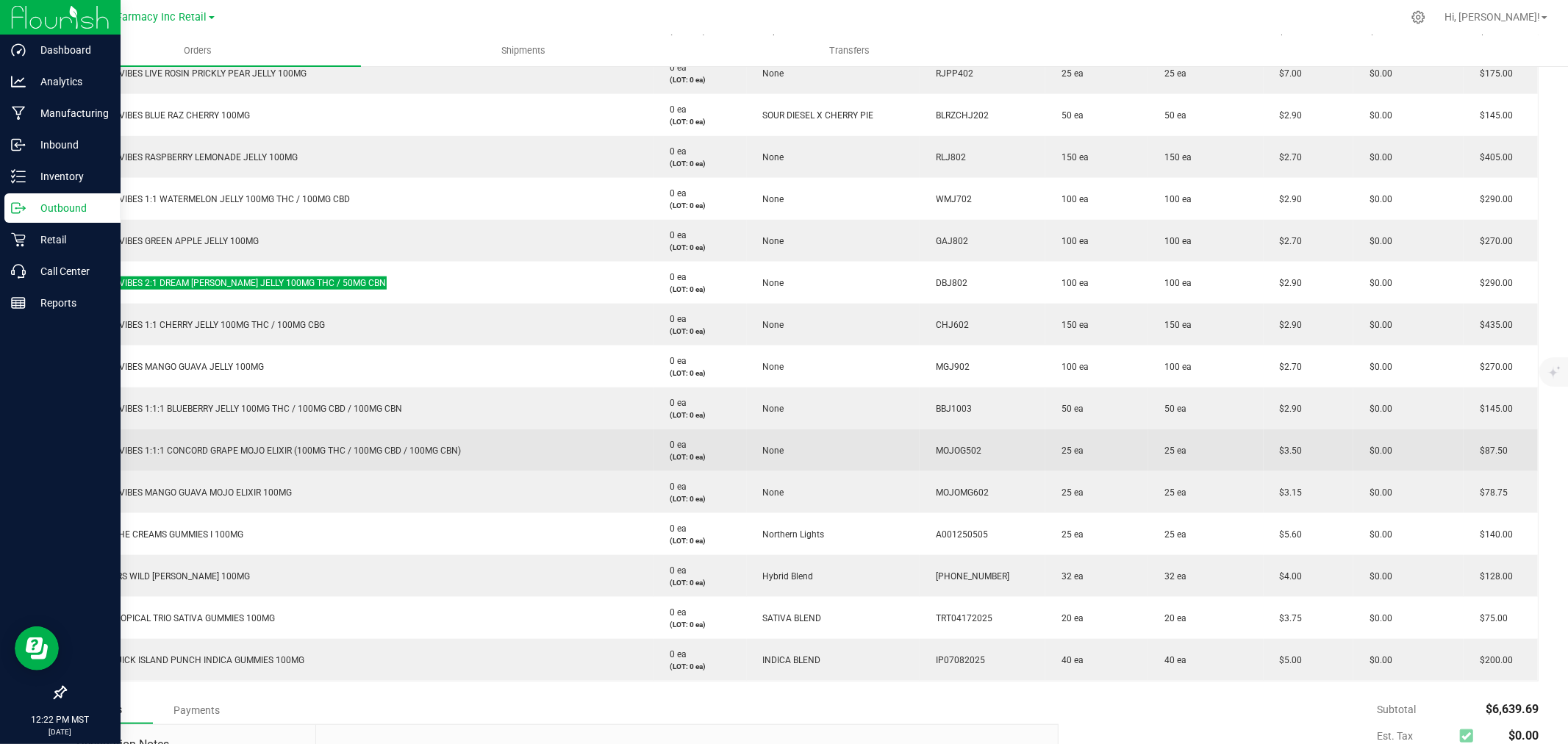
scroll to position [987, 0]
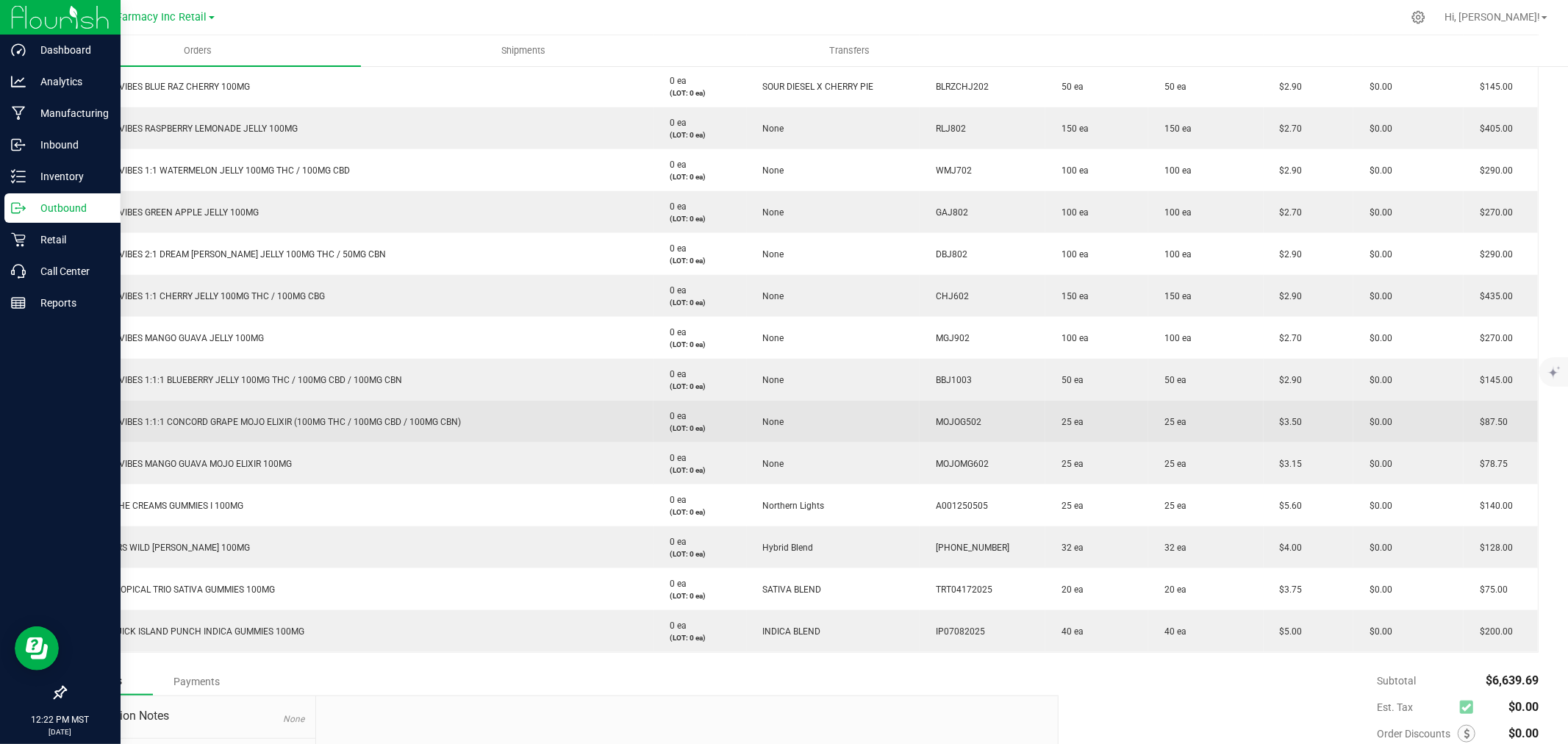
click at [202, 422] on span "MELLOW VIBES 1:1:1 CONCORD GRAPE MOJO ELIXIR (100MG THC / 100MG CBD / 100MG CBN)" at bounding box center [268, 422] width 387 height 10
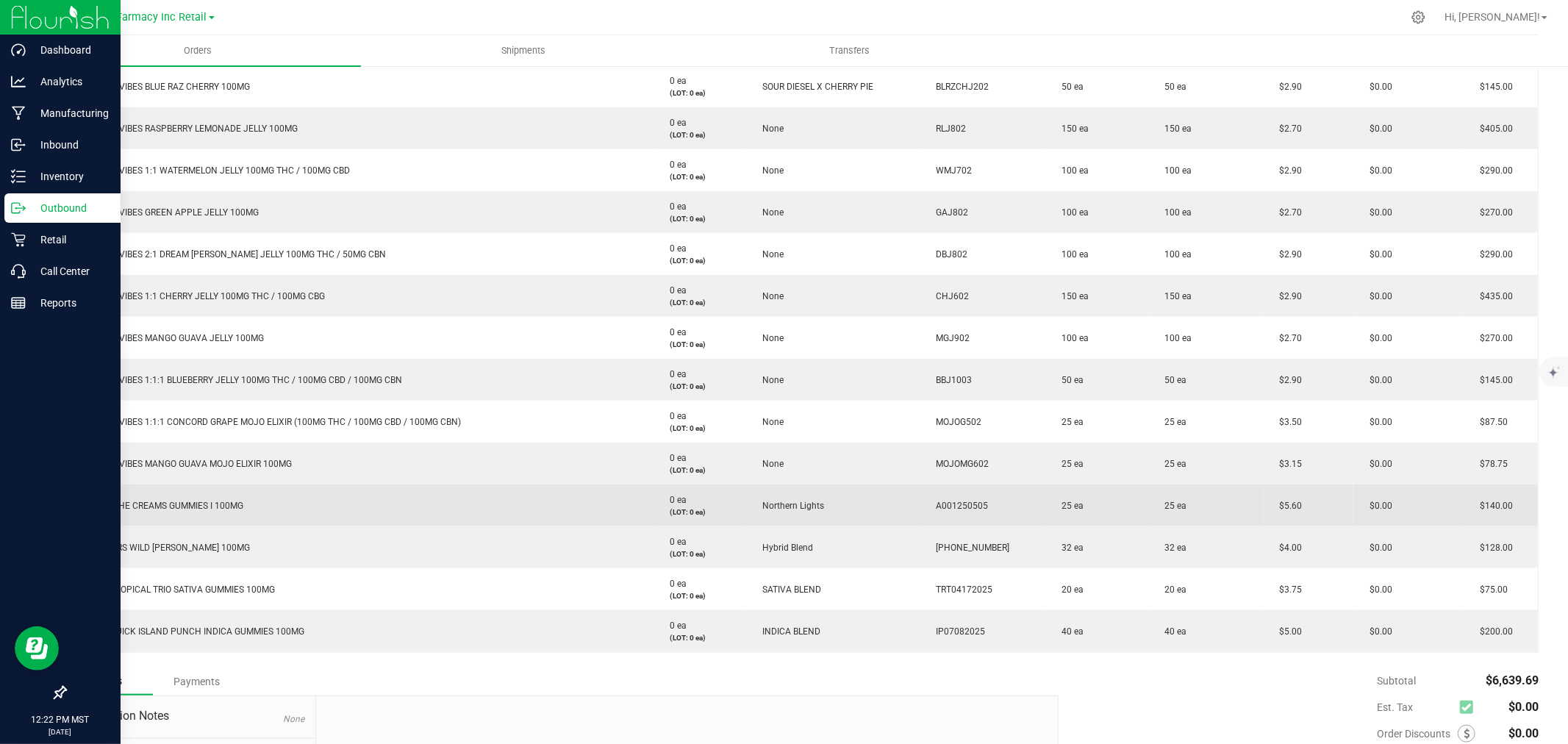
click at [194, 505] on span "OGEEZ! THE CREAMS GUMMIES I 100MG" at bounding box center [159, 506] width 170 height 10
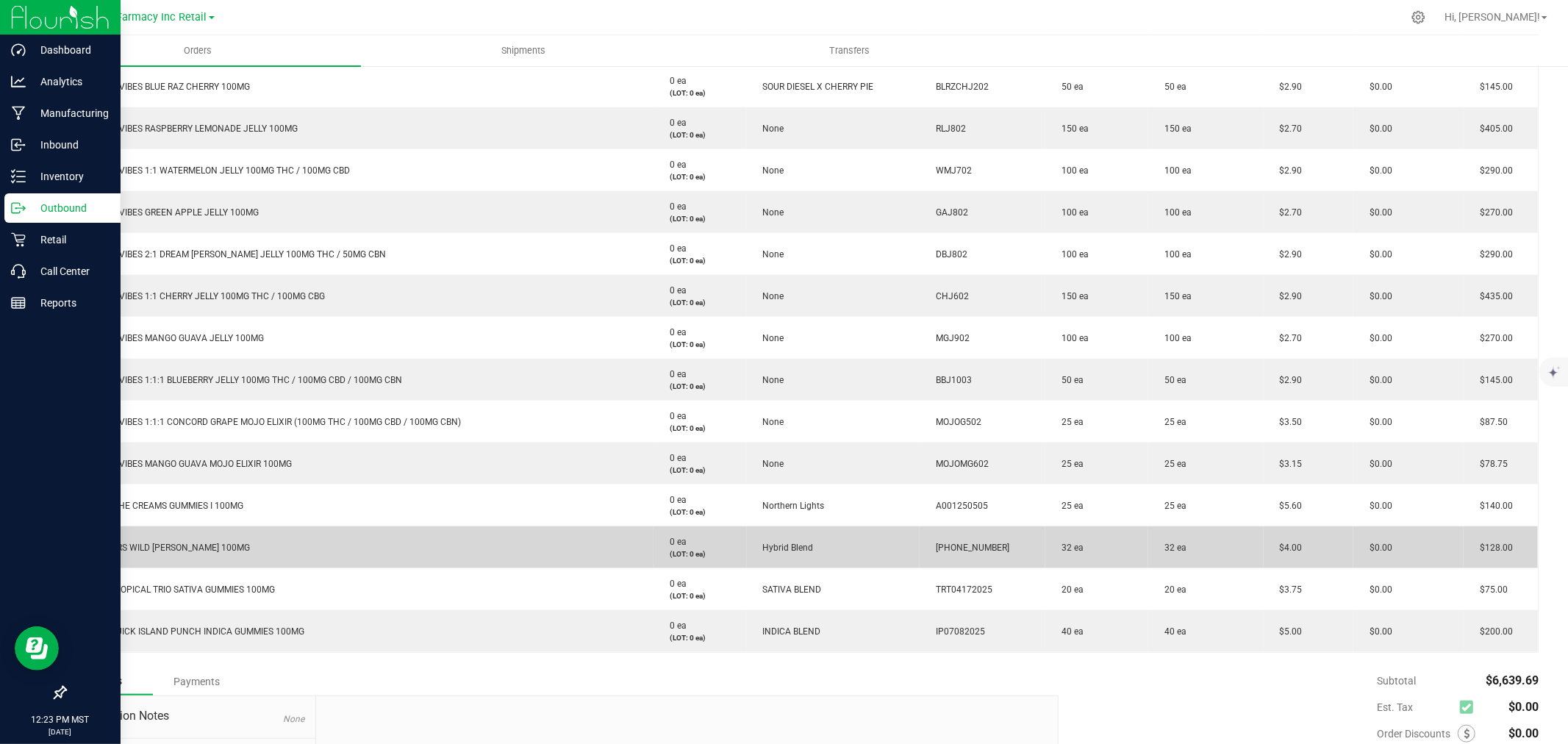
click at [190, 548] on span "SIP ELIXIRS WILD [PERSON_NAME] 100MG" at bounding box center [162, 547] width 176 height 10
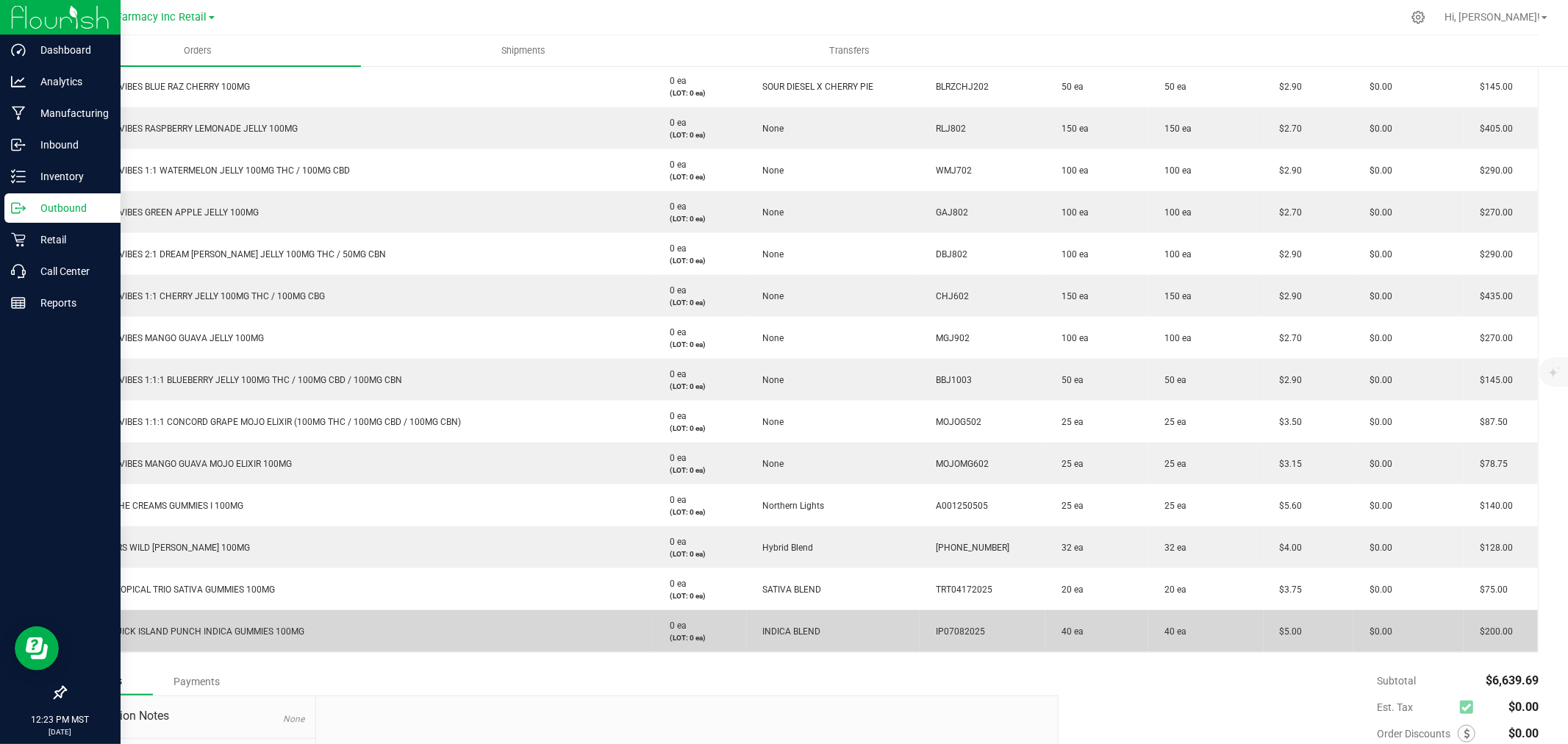
click at [184, 637] on td "WANA QUICK ISLAND PUNCH INDICA GUMMIES 100MG" at bounding box center [360, 630] width 589 height 41
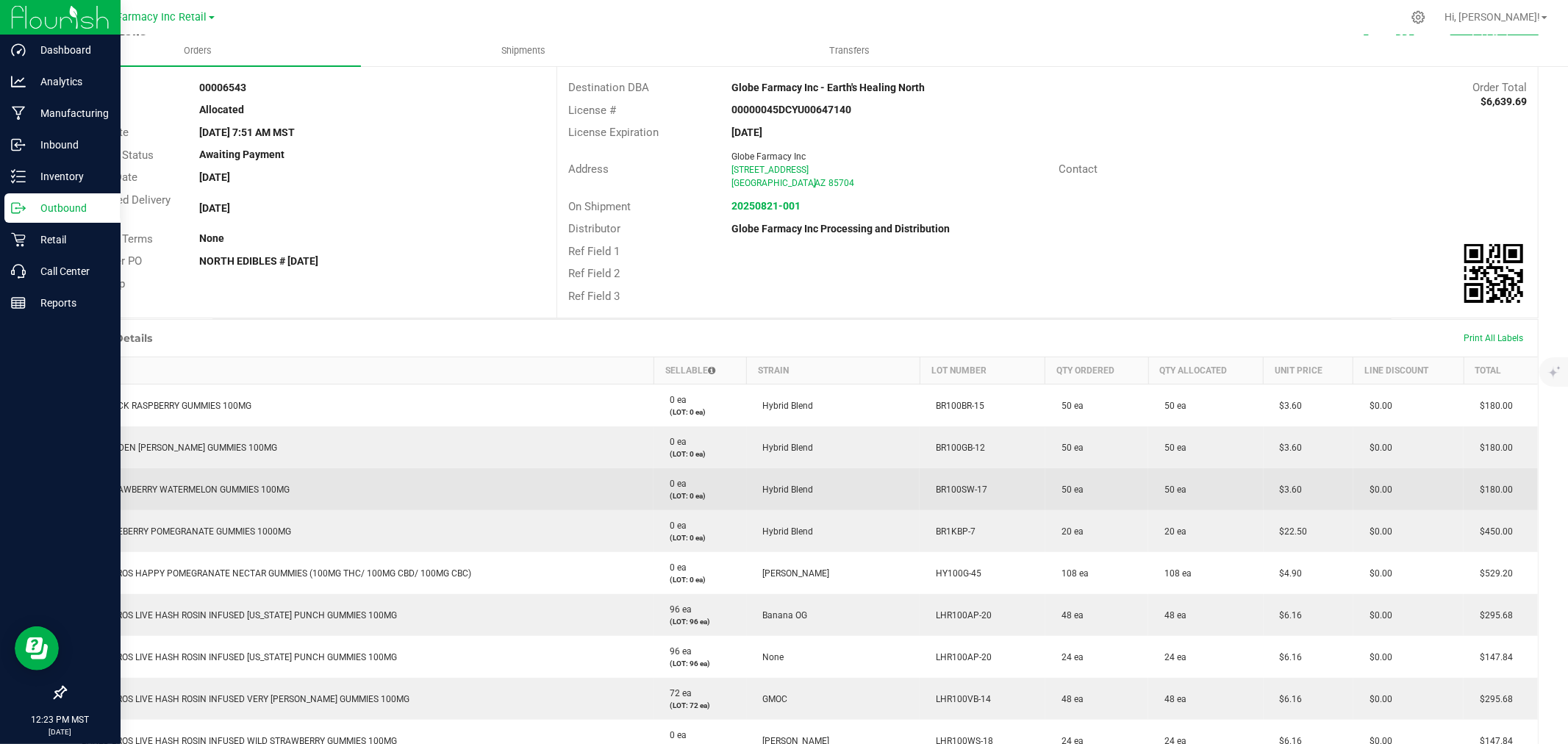
scroll to position [0, 0]
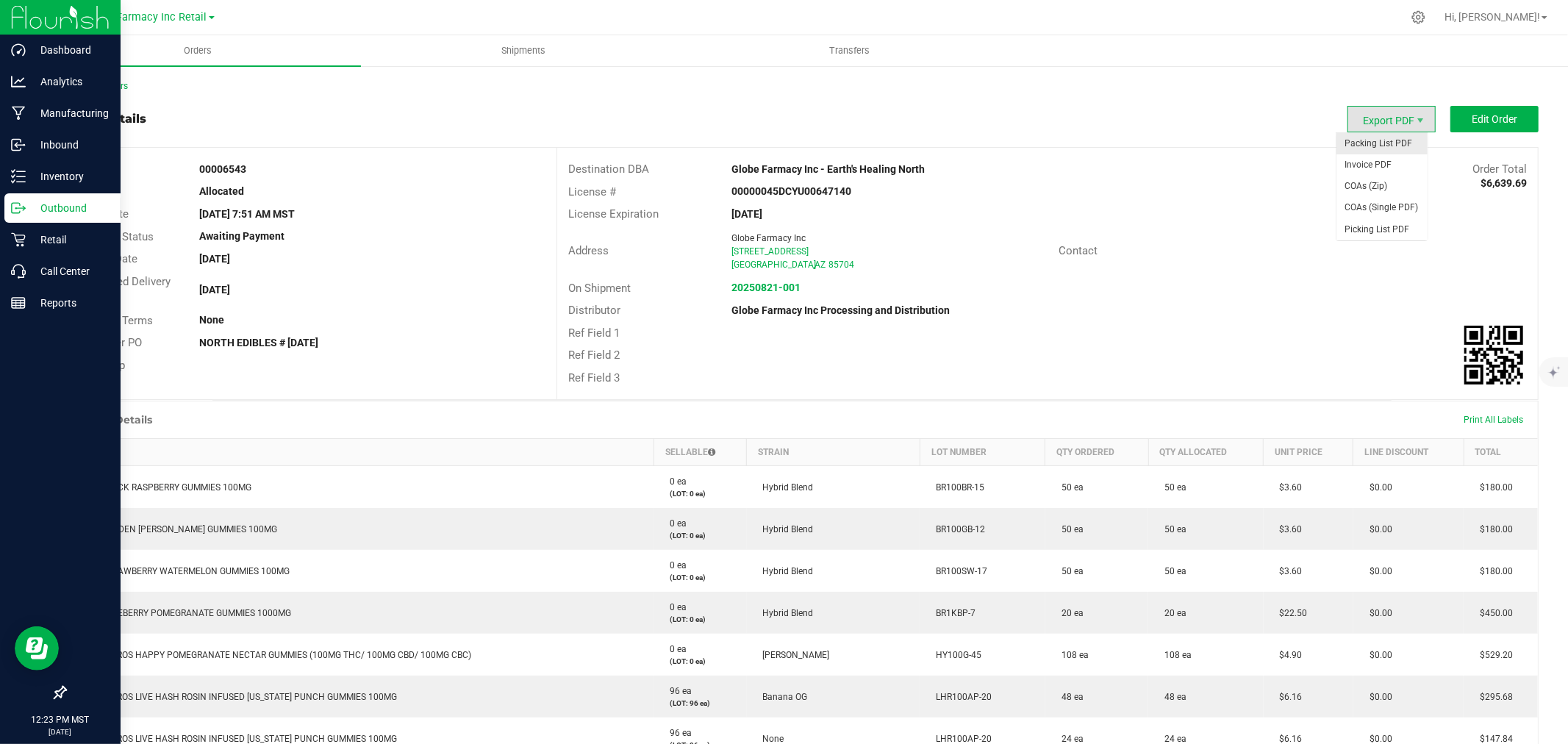
drag, startPoint x: 1410, startPoint y: 115, endPoint x: 1413, endPoint y: 133, distance: 18.2
click at [766, 115] on span "Export PDF" at bounding box center [1421, 121] width 12 height 12
click at [766, 228] on span "Picking List PDF" at bounding box center [1382, 229] width 91 height 21
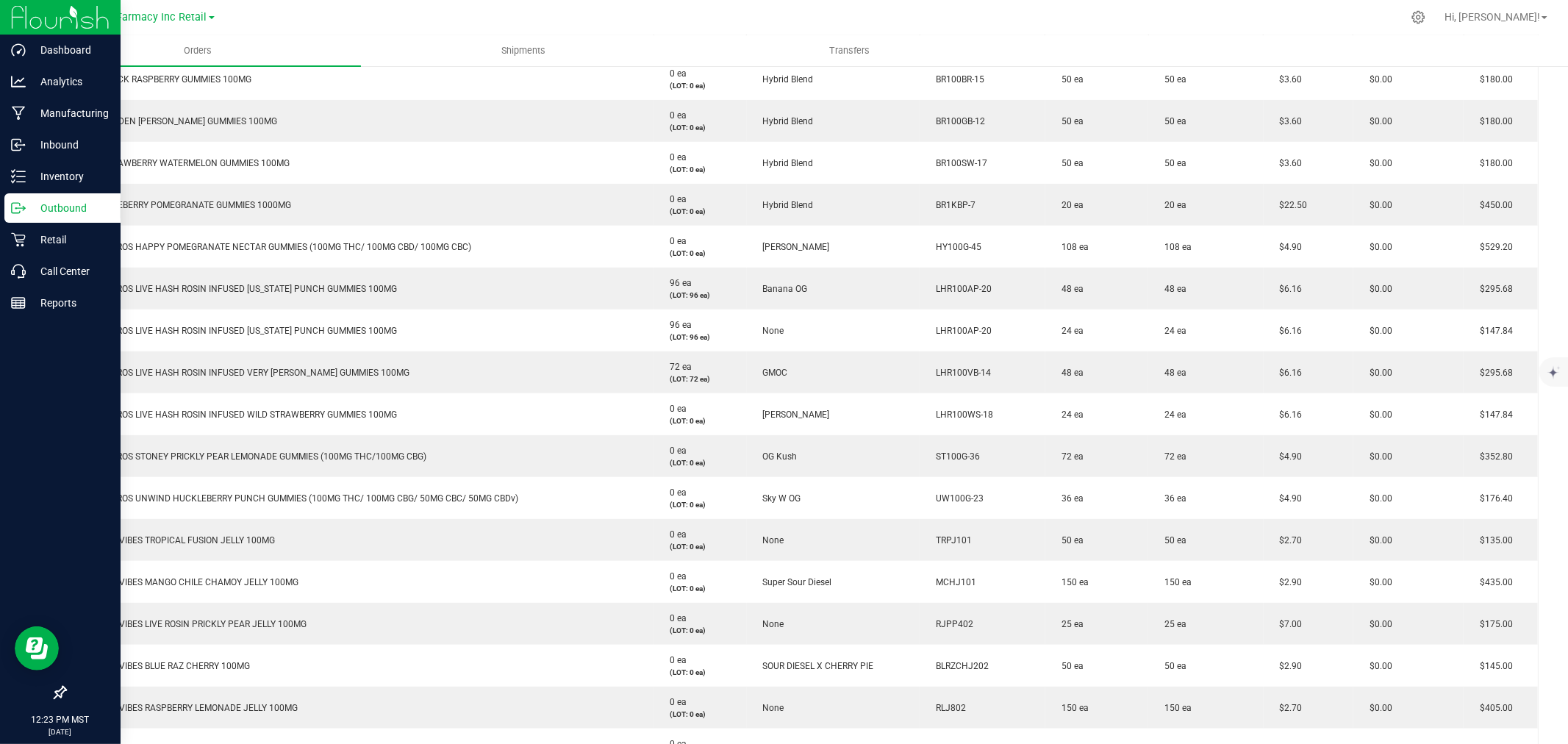
scroll to position [326, 0]
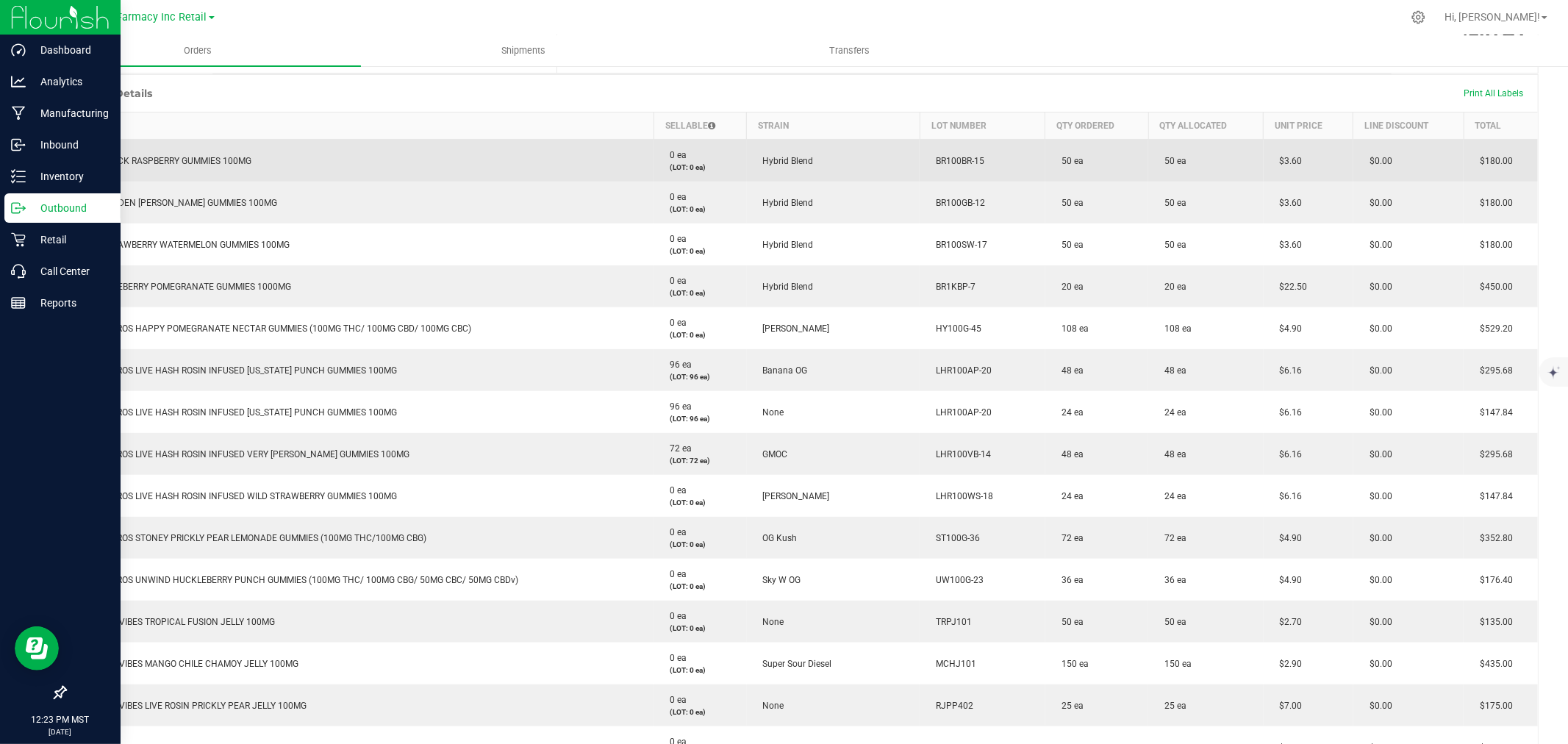
click at [766, 158] on span "$3.60" at bounding box center [1288, 160] width 30 height 10
click at [766, 157] on span "$3.60" at bounding box center [1288, 160] width 30 height 10
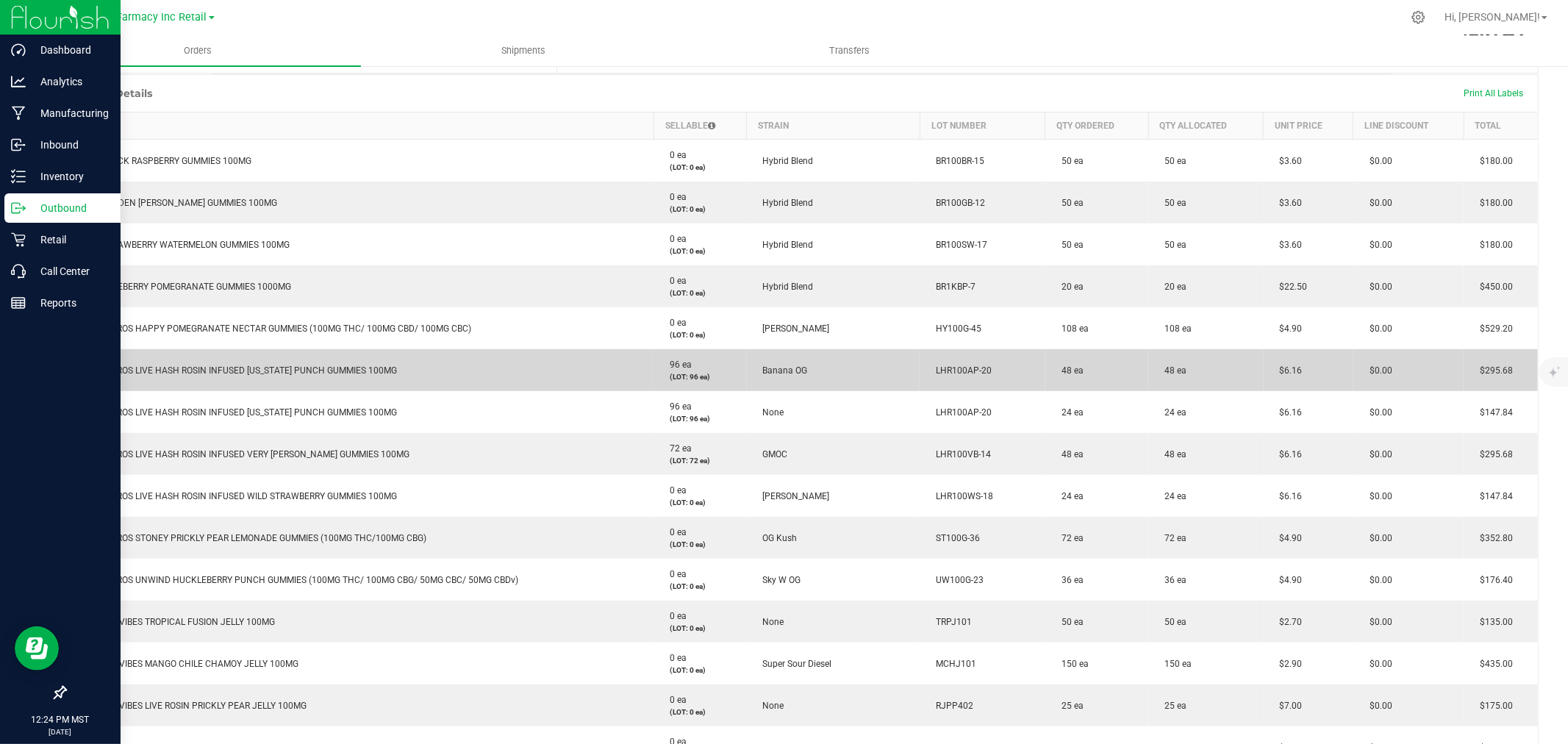
click at [766, 367] on span "$6.16" at bounding box center [1288, 370] width 30 height 10
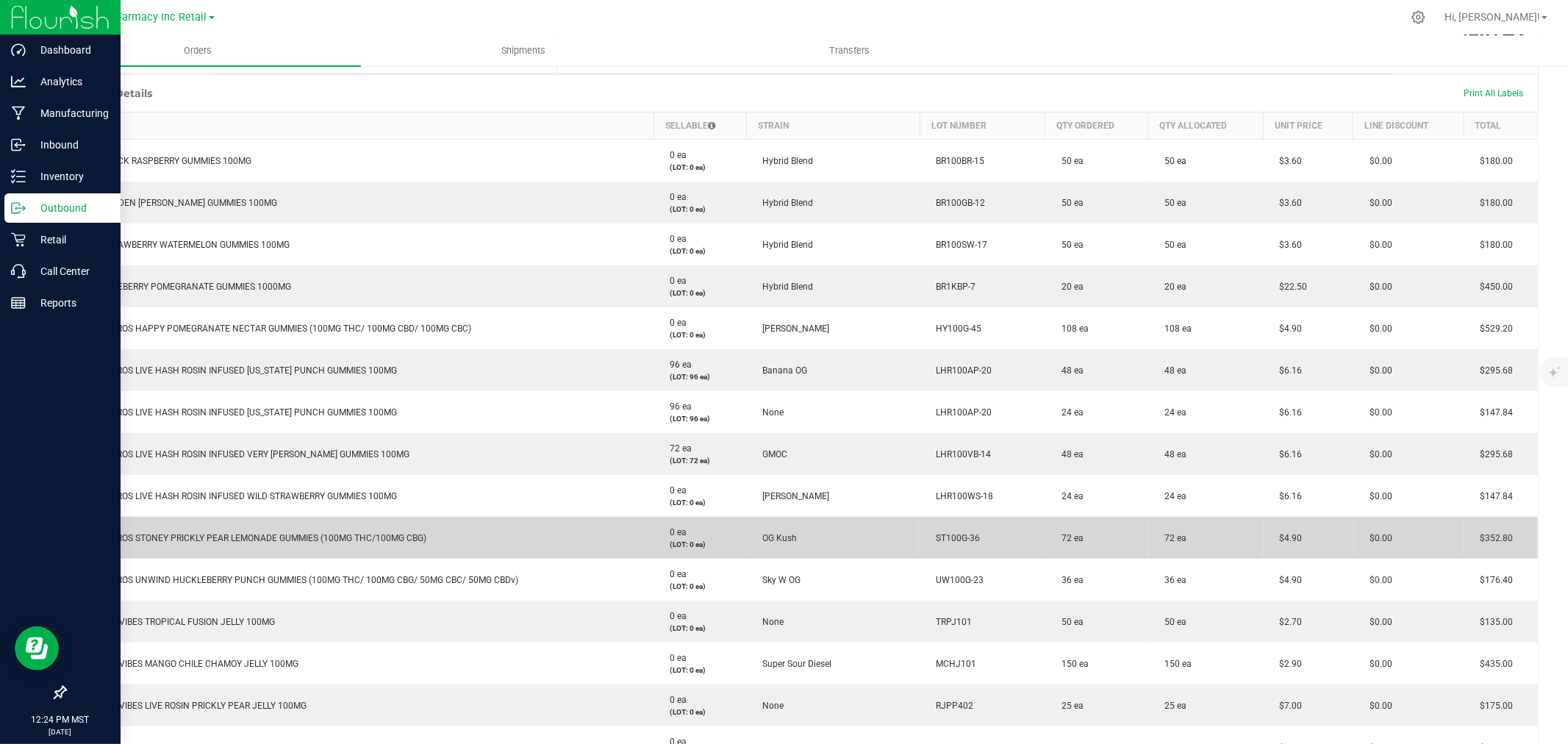
click at [766, 537] on span "$4.90" at bounding box center [1288, 538] width 30 height 10
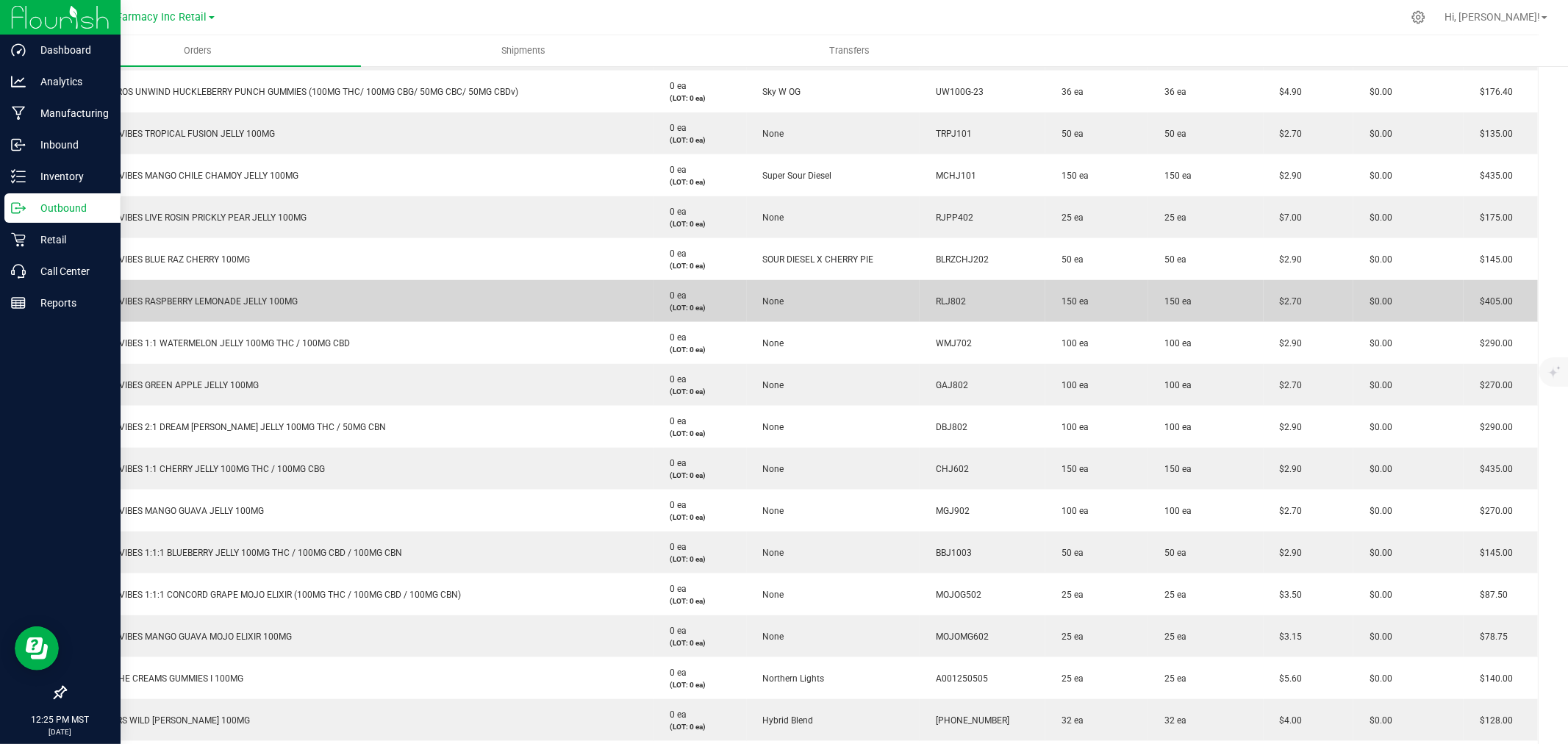
scroll to position [817, 0]
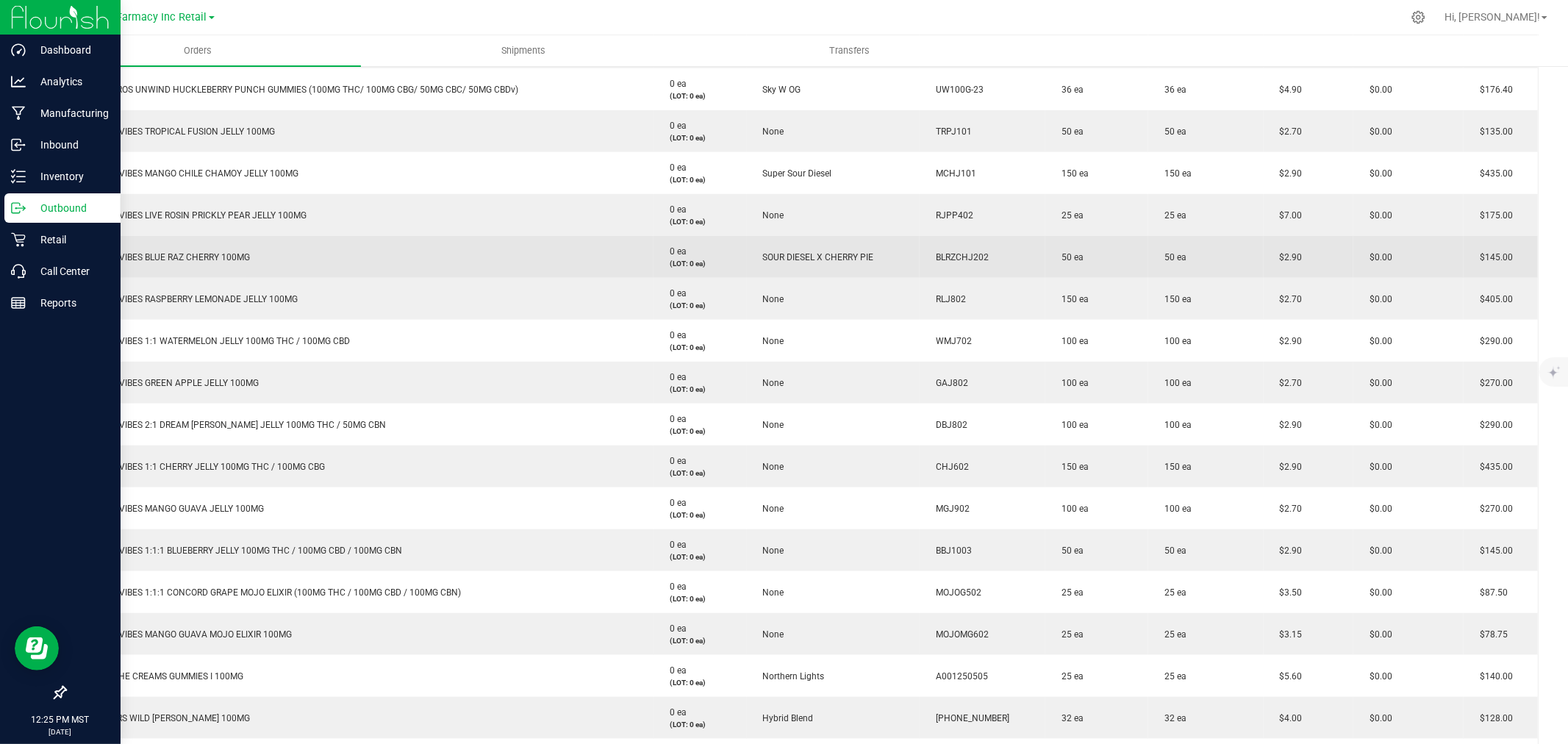
click at [766, 260] on span "$2.90" at bounding box center [1288, 257] width 30 height 10
click at [766, 261] on span "$2.90" at bounding box center [1288, 257] width 30 height 10
click at [766, 256] on span "$2.90" at bounding box center [1288, 257] width 30 height 10
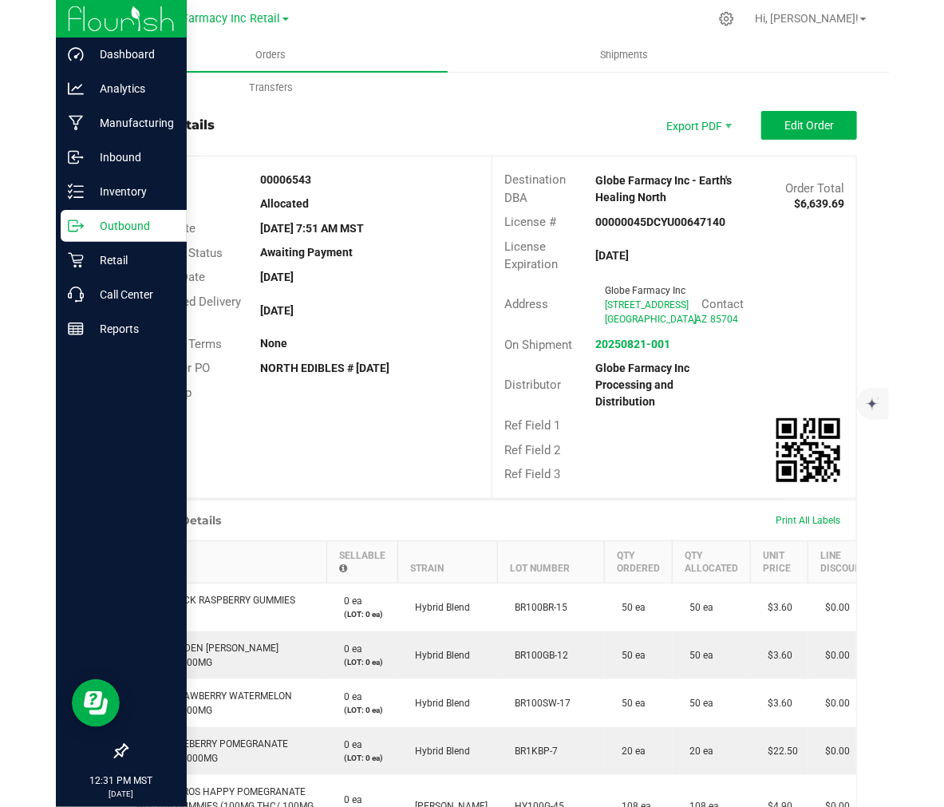
scroll to position [0, 0]
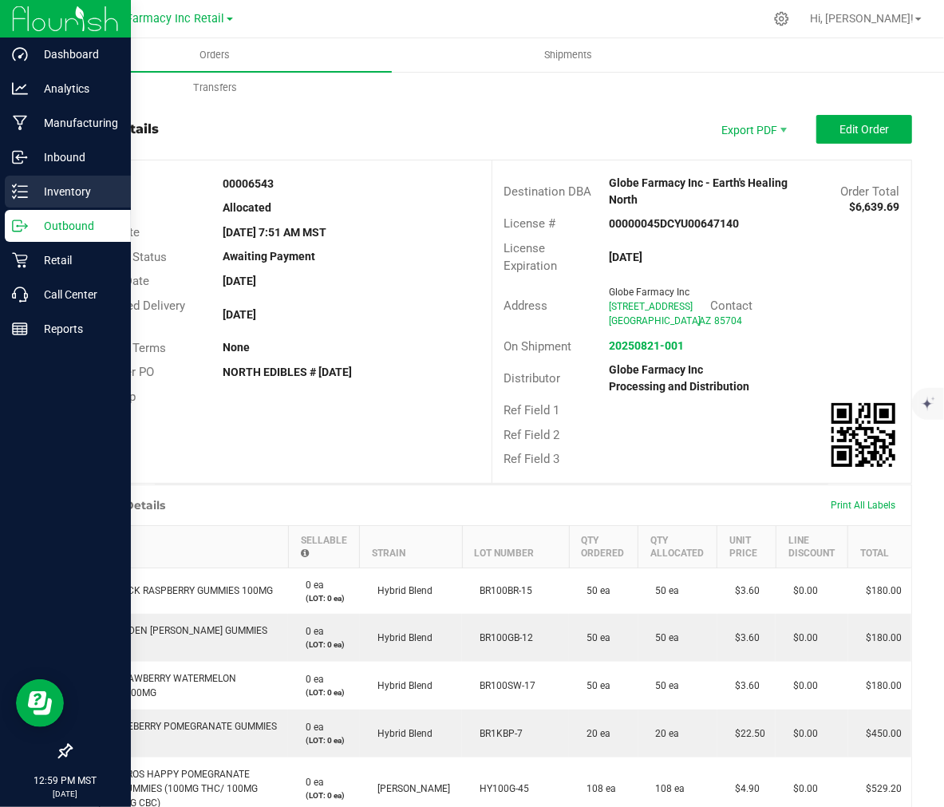
click at [44, 188] on p "Inventory" at bounding box center [76, 191] width 96 height 19
